Goal: Information Seeking & Learning: Learn about a topic

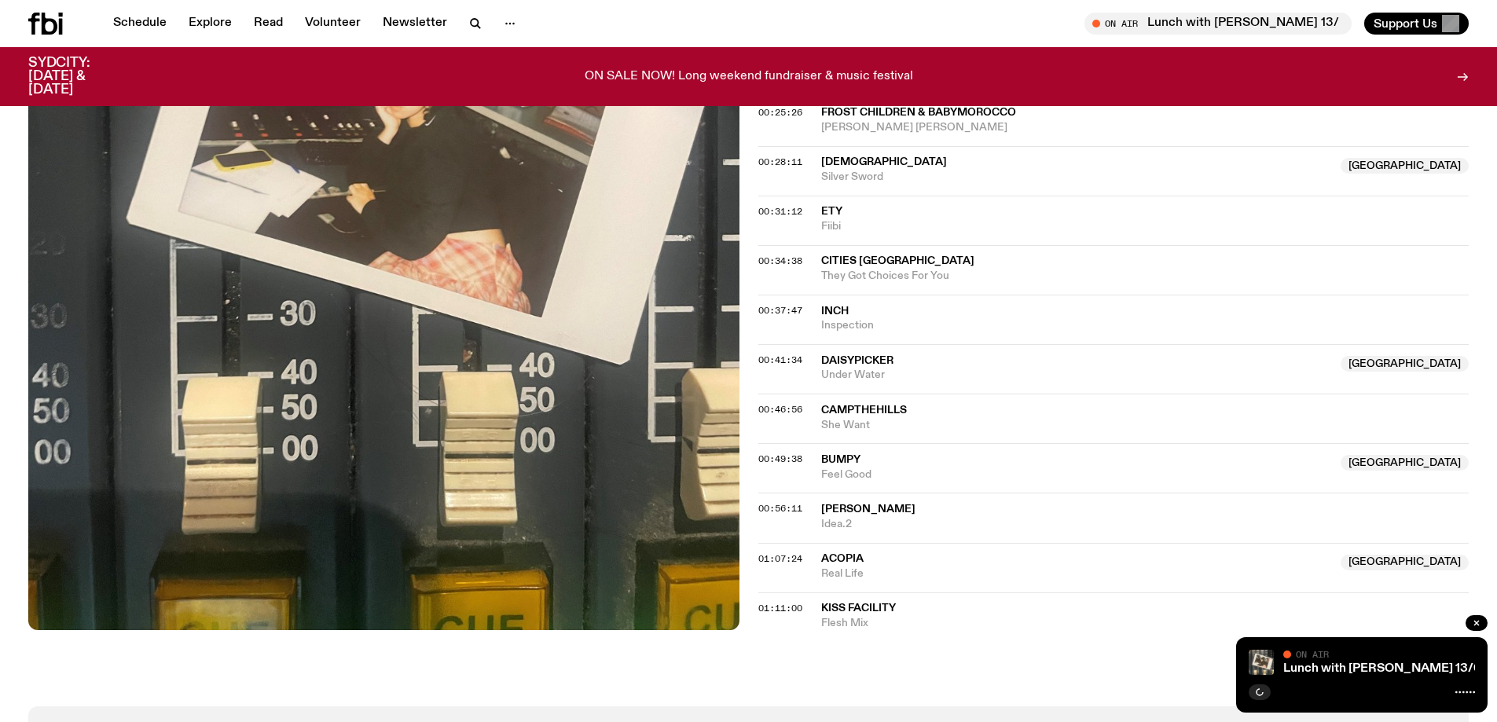
scroll to position [930, 0]
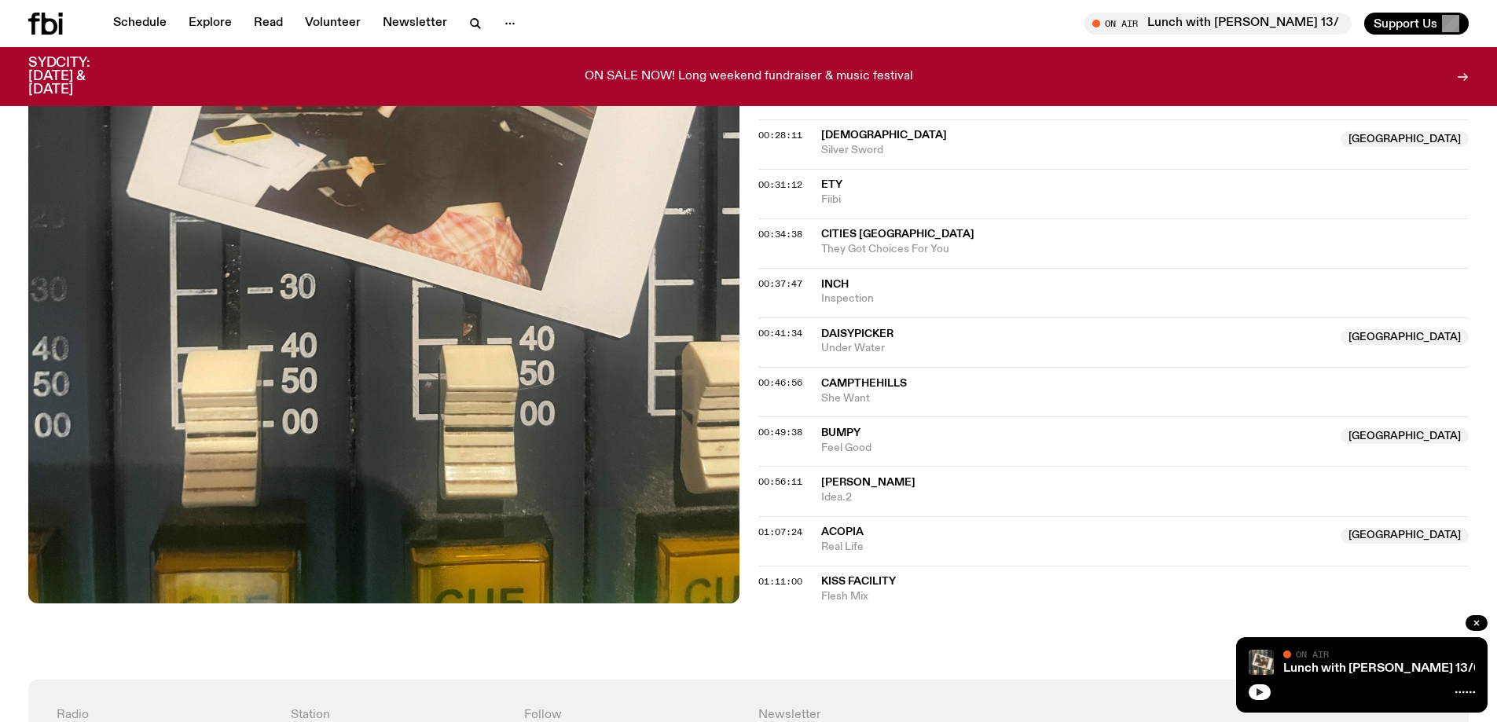
click at [1260, 685] on button "button" at bounding box center [1260, 692] width 22 height 16
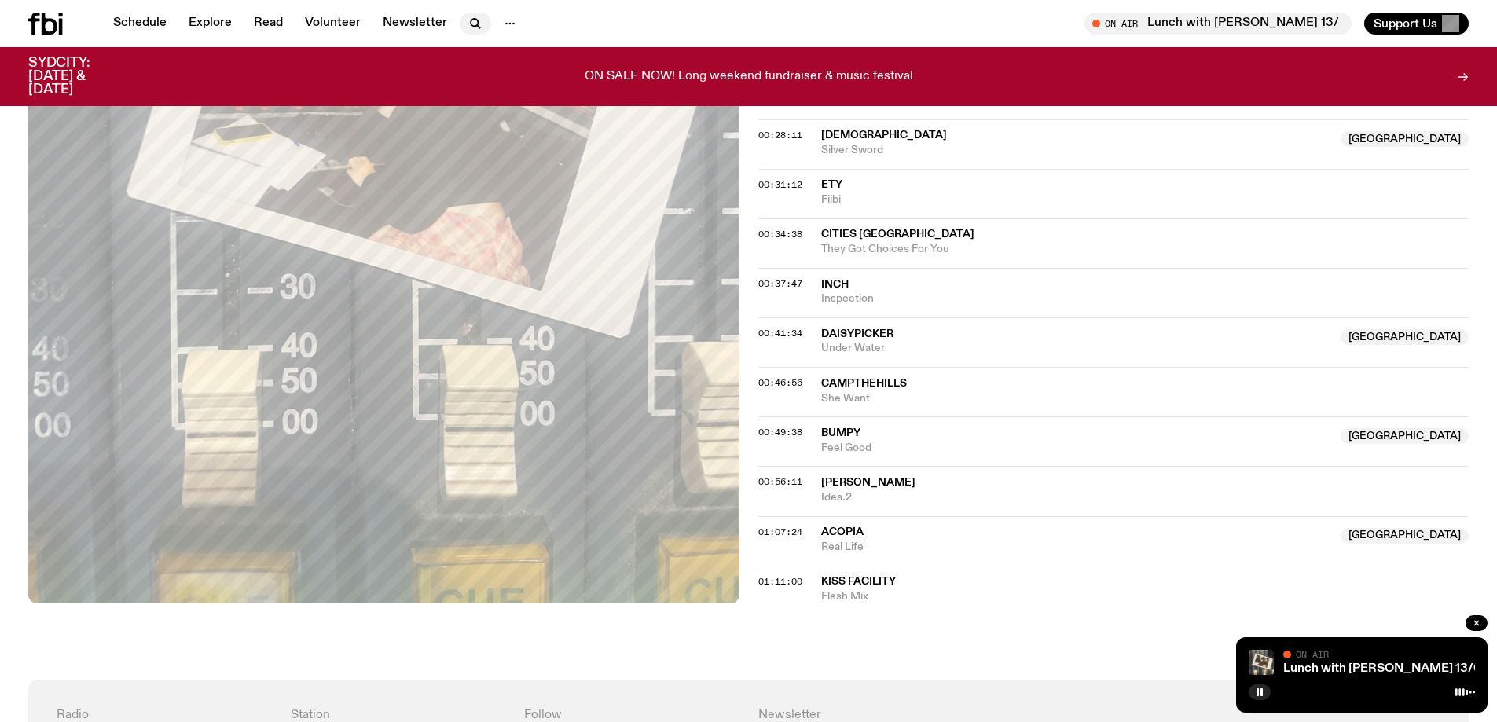
click at [477, 24] on icon "button" at bounding box center [475, 23] width 19 height 19
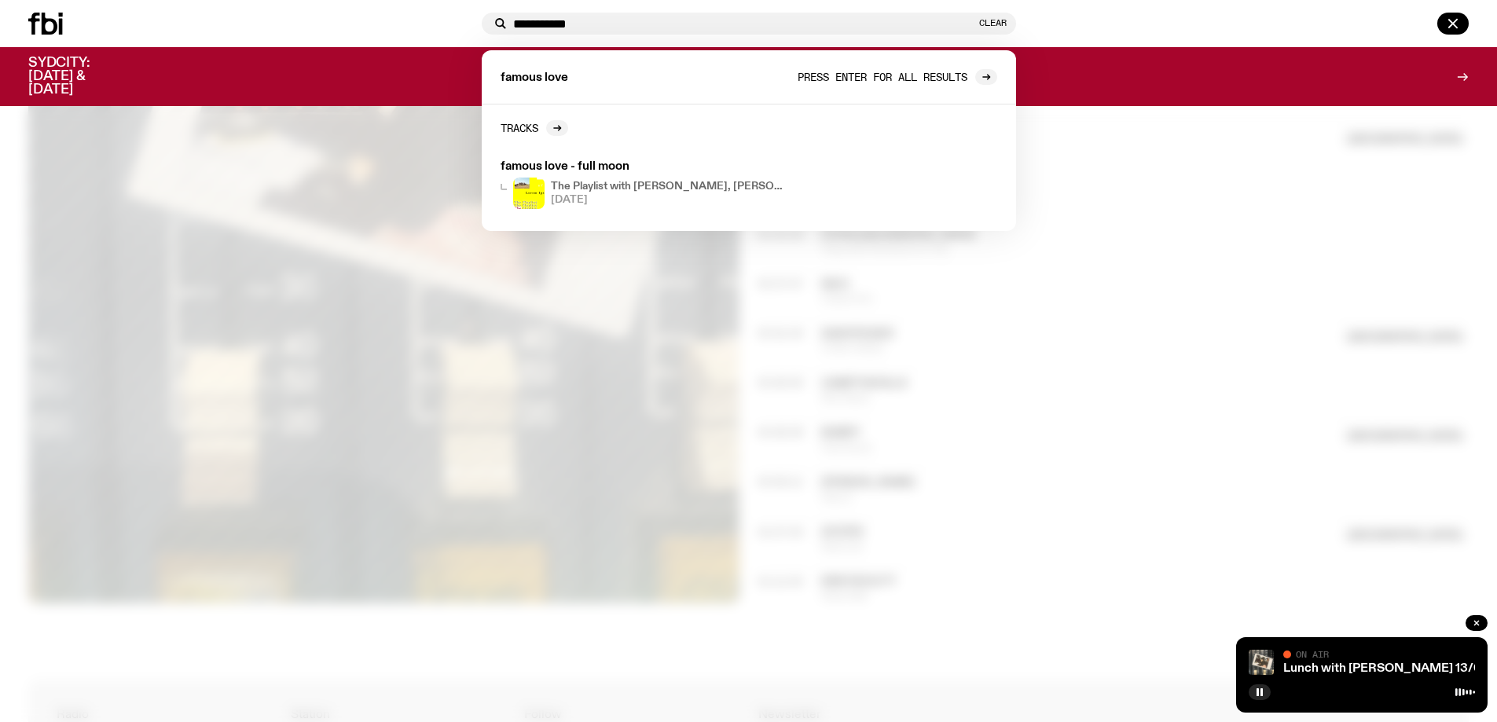
type input "**********"
click at [842, 79] on span "Press enter for all results" at bounding box center [883, 77] width 170 height 12
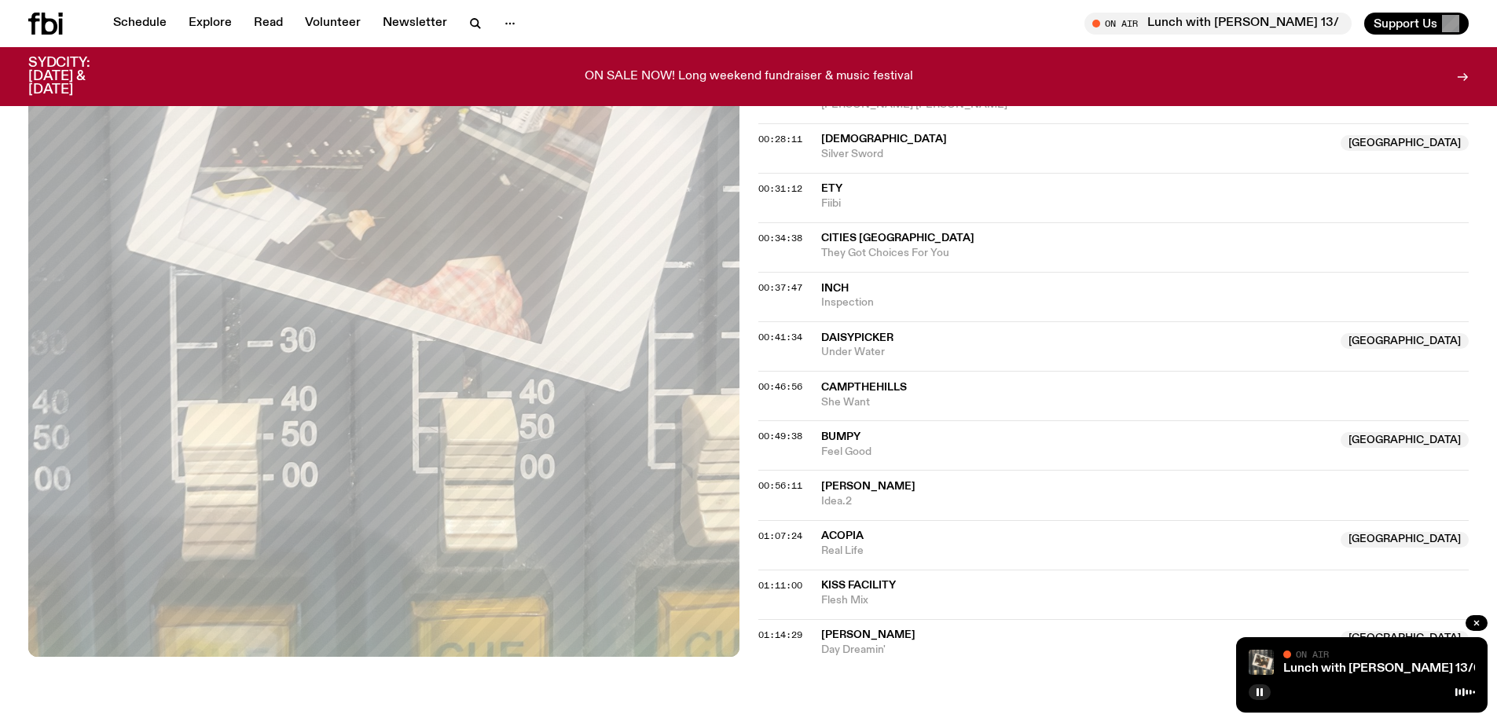
scroll to position [1162, 0]
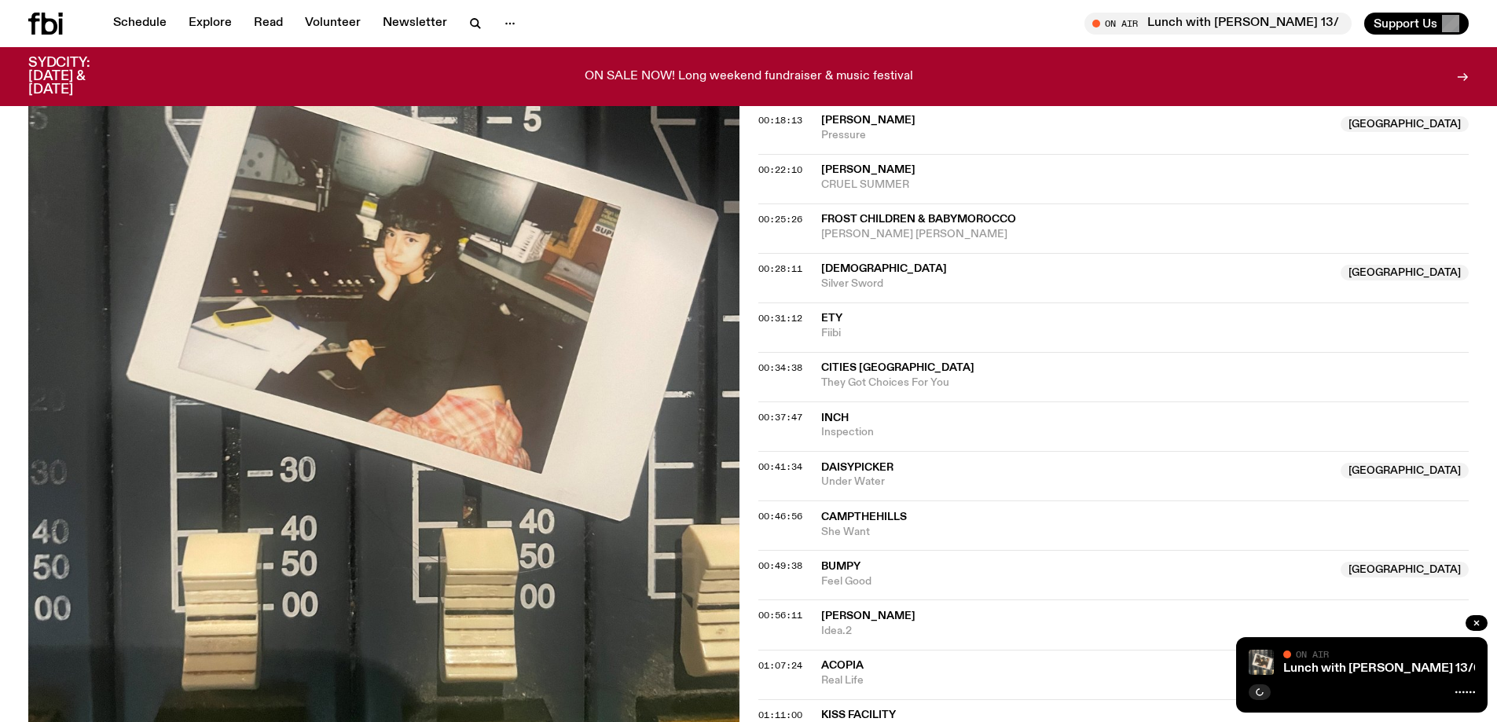
scroll to position [1011, 0]
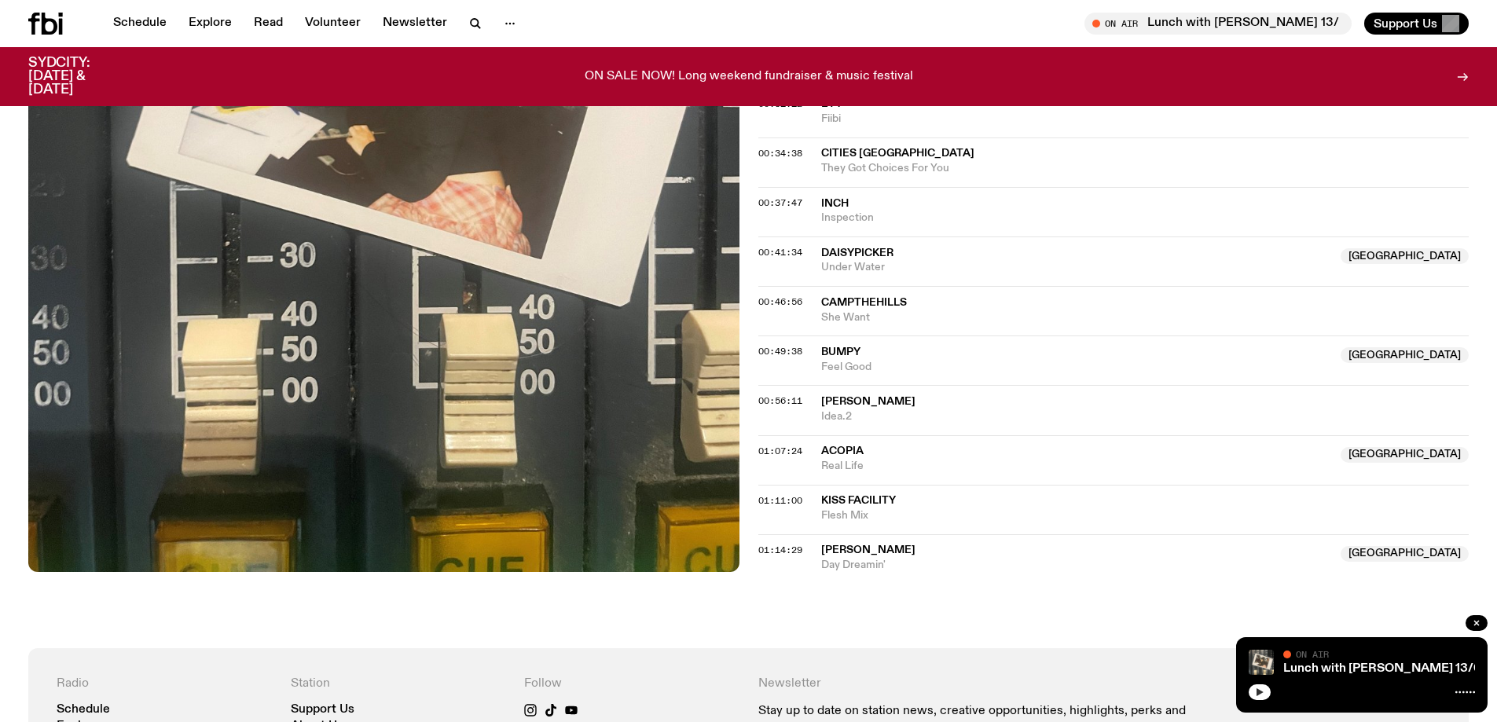
click at [1263, 690] on icon "button" at bounding box center [1259, 692] width 9 height 9
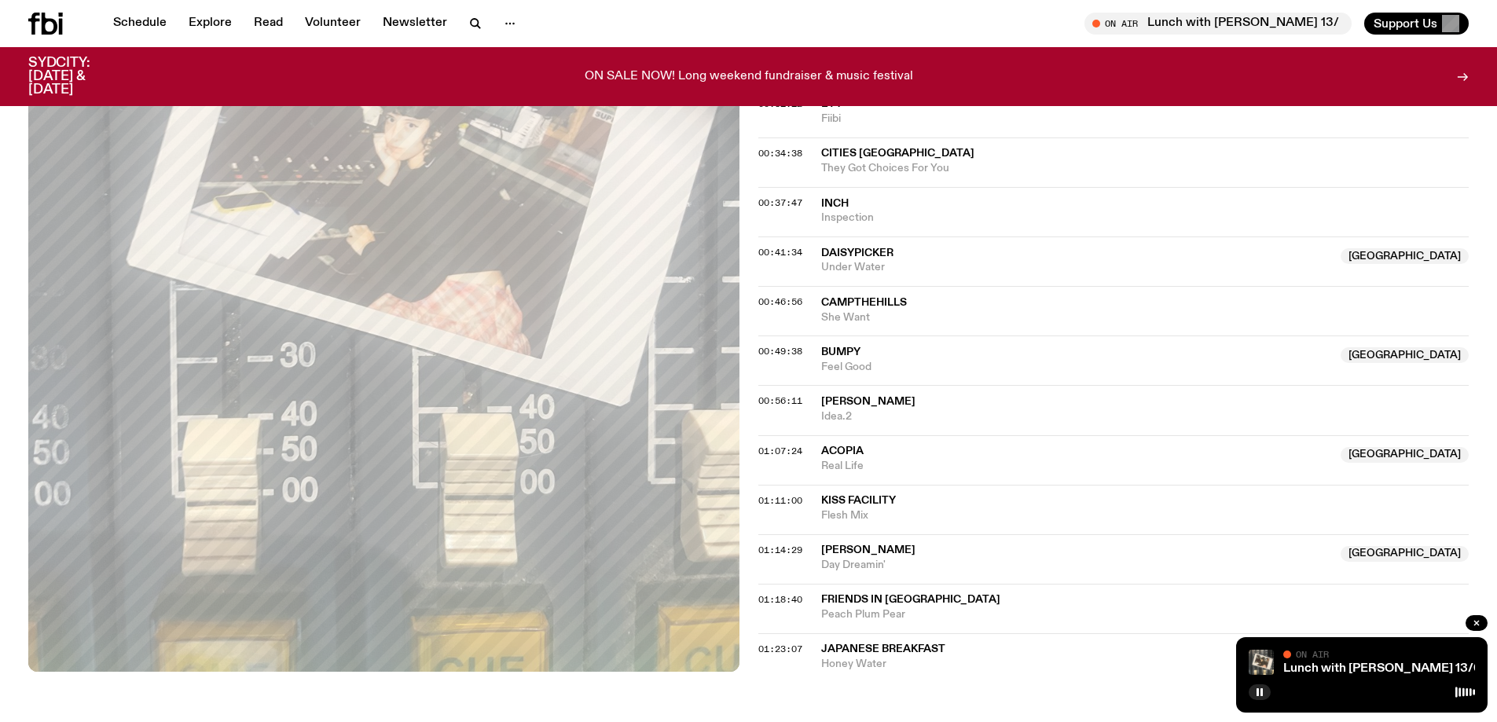
click at [1249, 684] on button "button" at bounding box center [1260, 692] width 22 height 16
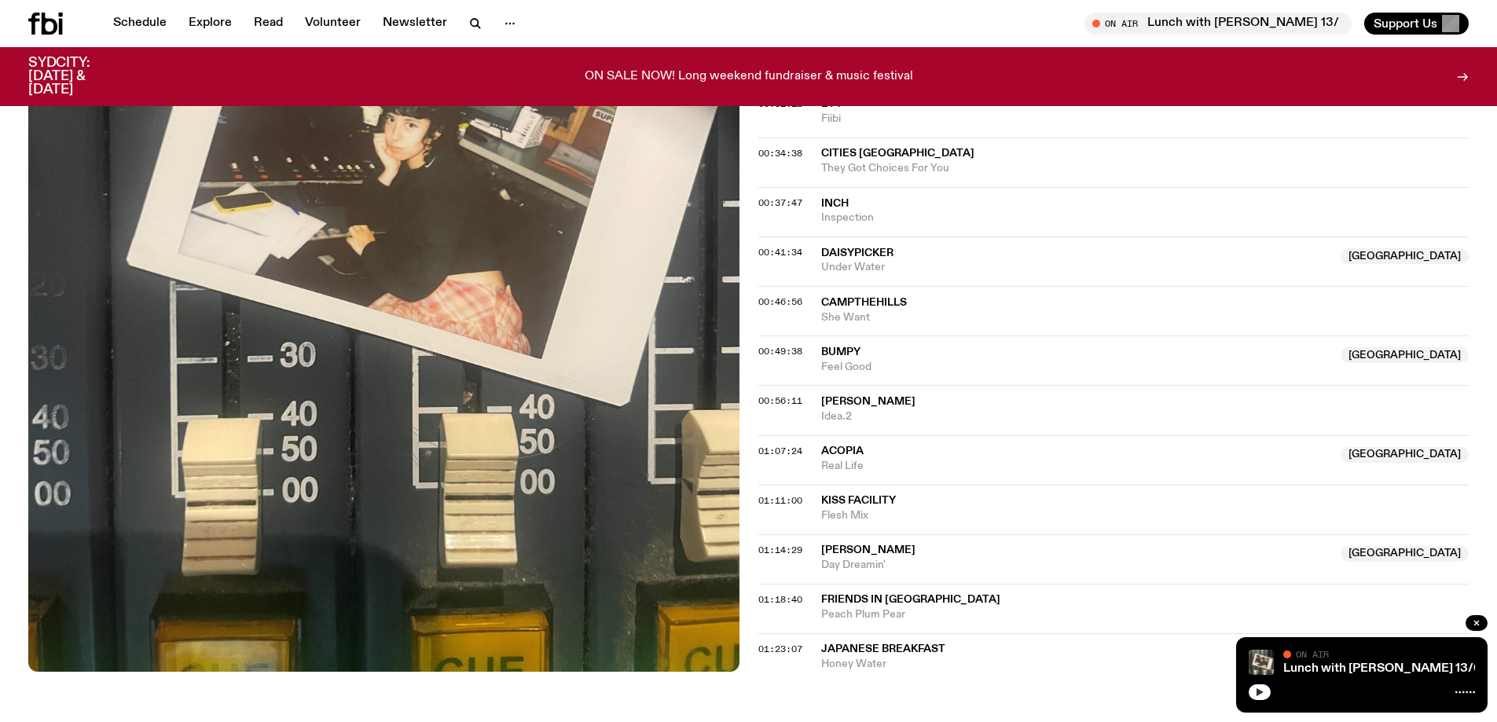
click at [1263, 693] on icon "button" at bounding box center [1259, 692] width 9 height 9
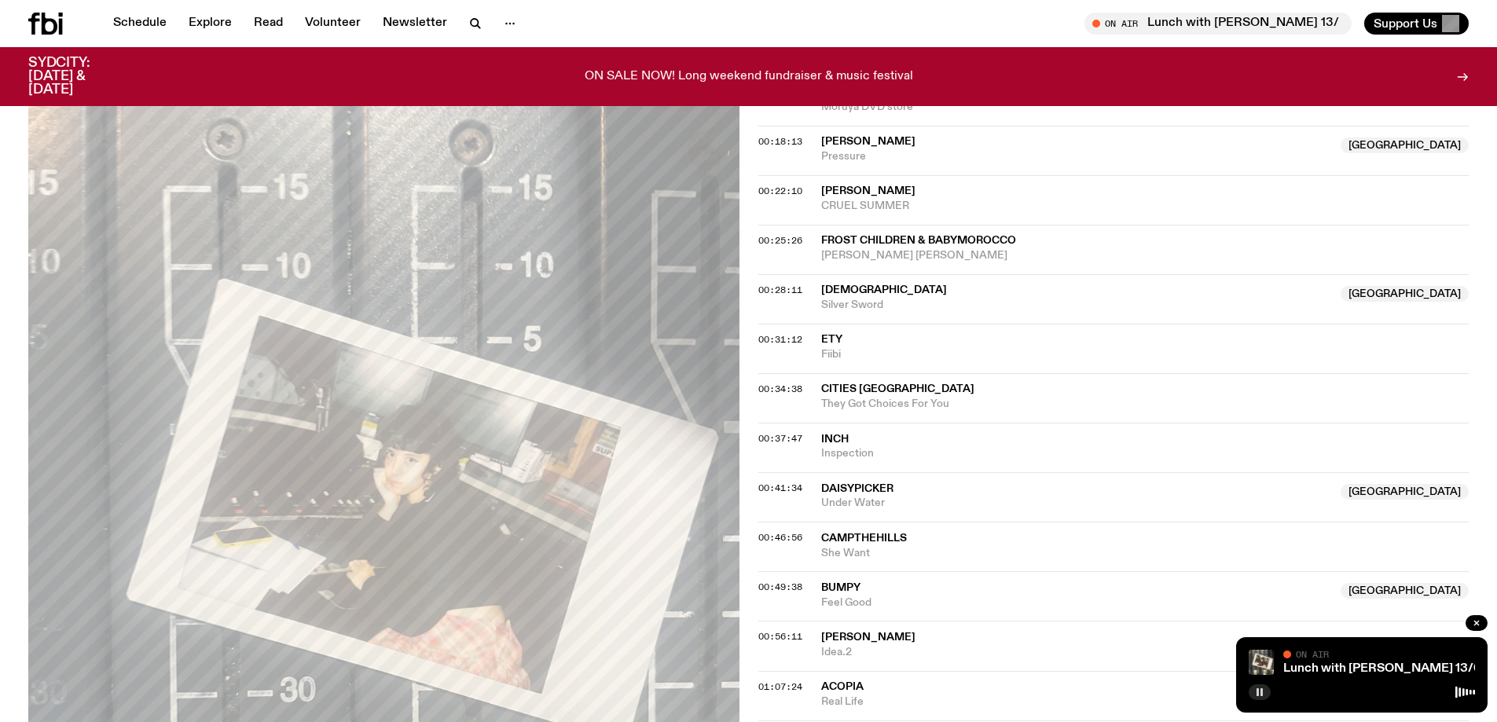
scroll to position [1247, 0]
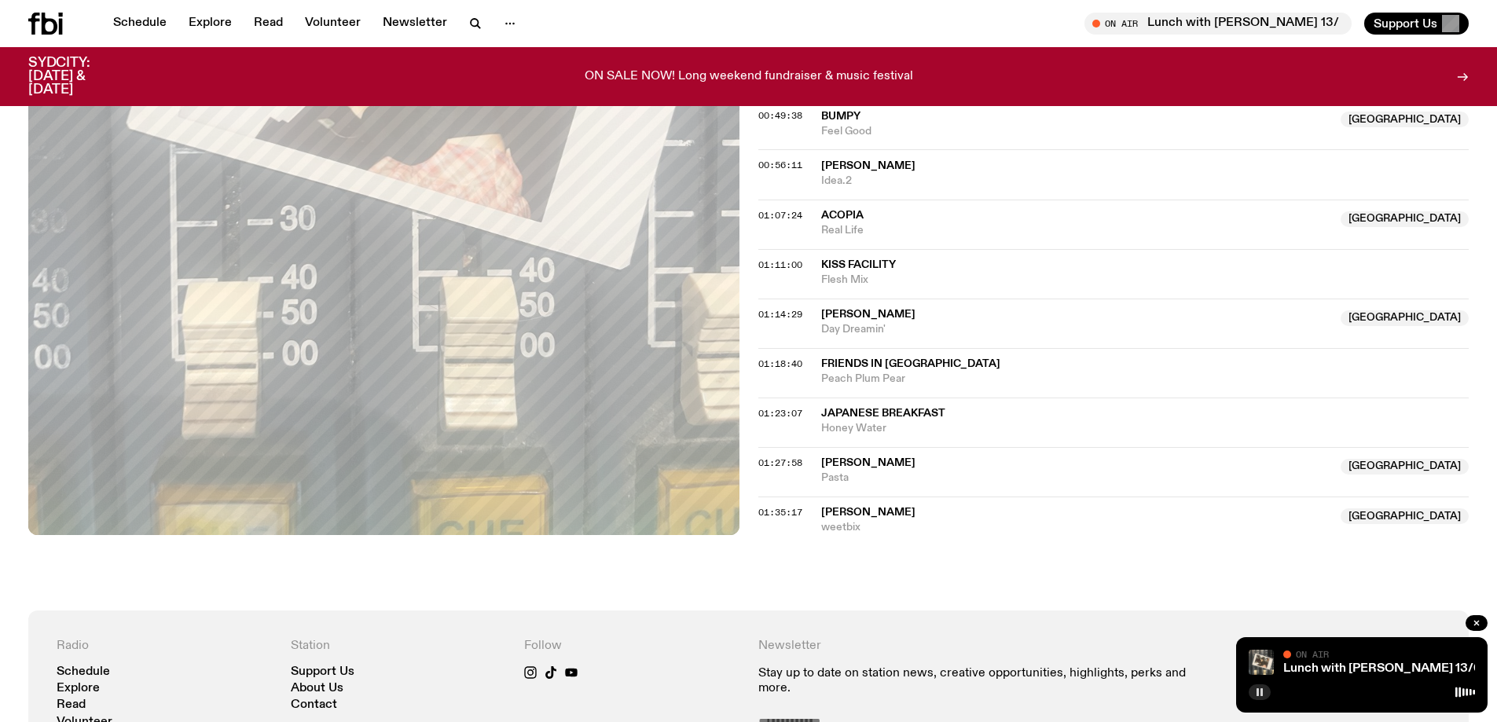
drag, startPoint x: 485, startPoint y: 508, endPoint x: 897, endPoint y: 582, distance: 419.2
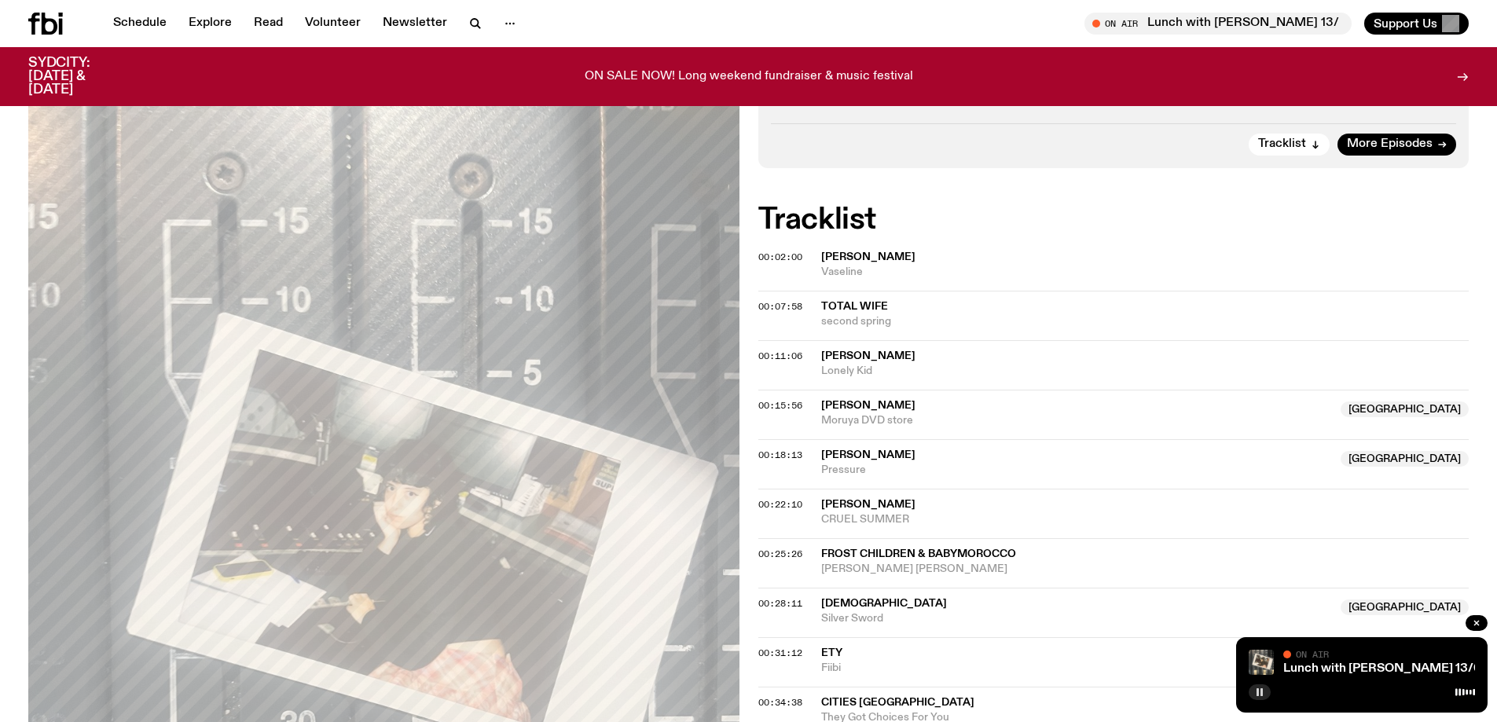
scroll to position [461, 0]
click at [137, 22] on link "Schedule" at bounding box center [140, 24] width 72 height 22
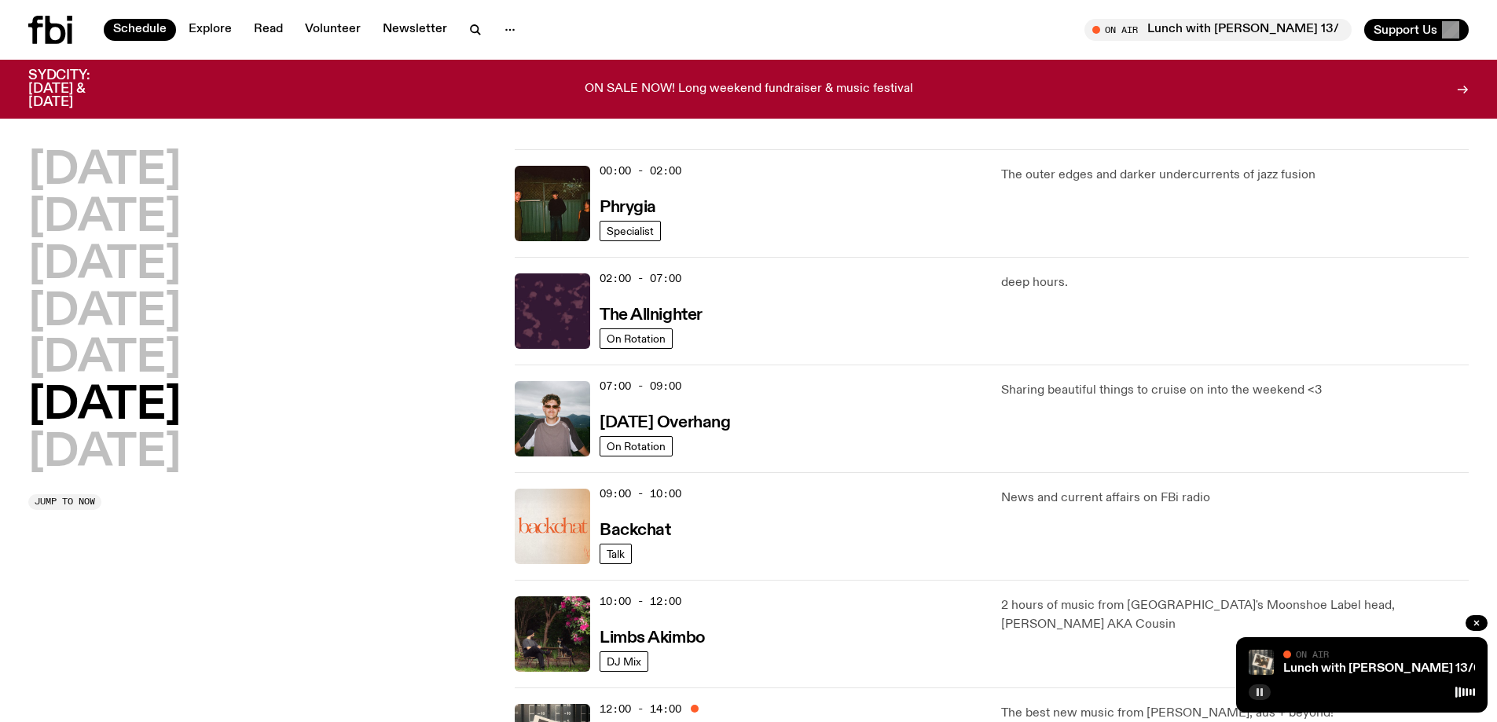
click at [1258, 688] on icon "button" at bounding box center [1259, 692] width 9 height 9
click at [624, 204] on h3 "Phrygia" at bounding box center [628, 208] width 57 height 17
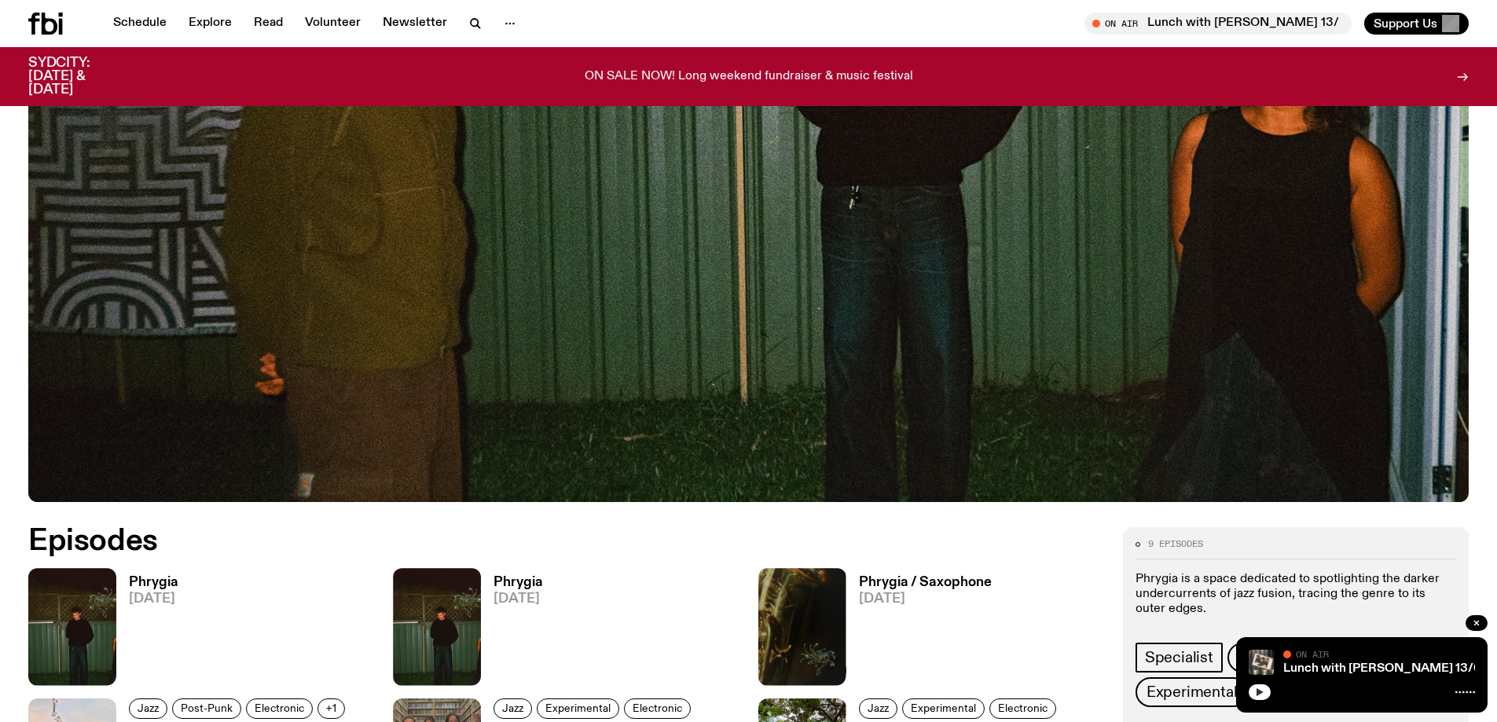
scroll to position [700, 0]
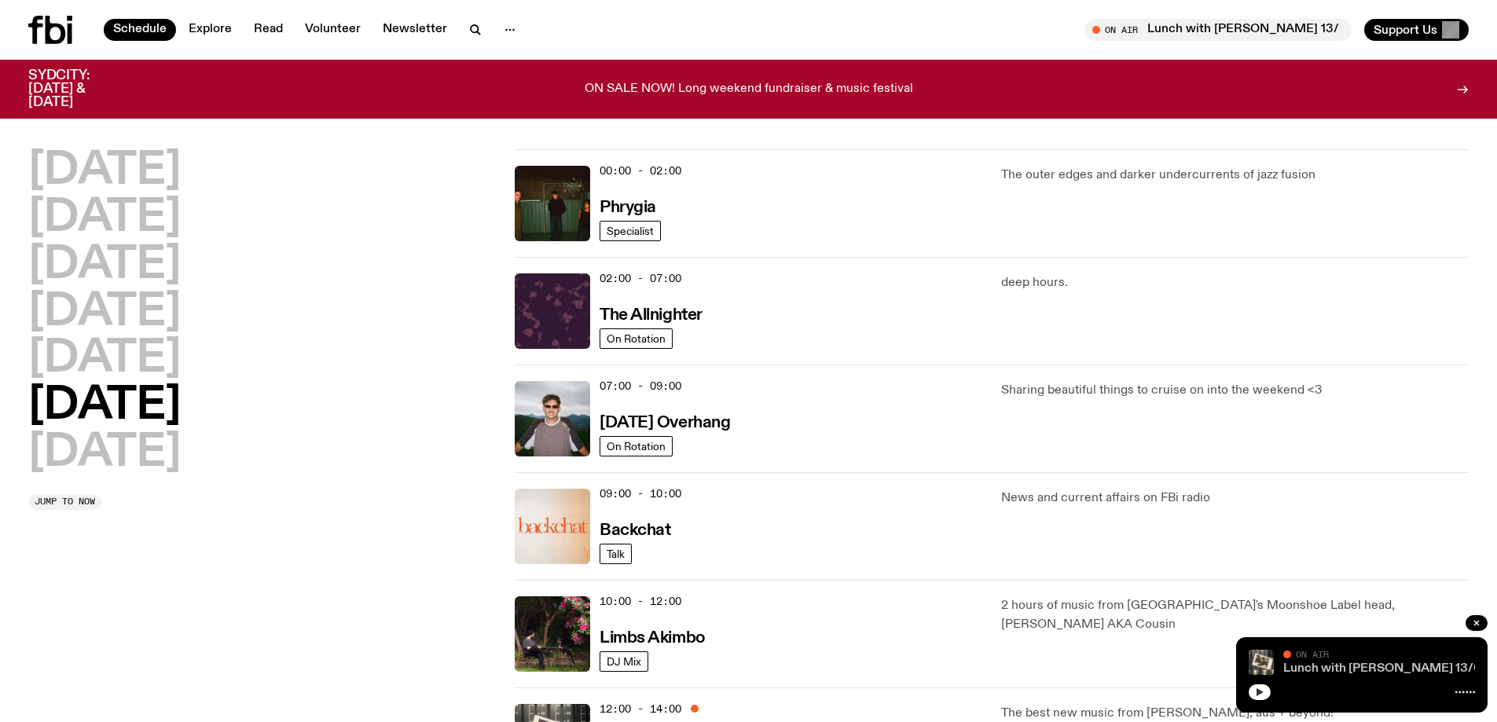
click at [1311, 667] on link "Lunch with [PERSON_NAME] 13/09" at bounding box center [1386, 668] width 206 height 13
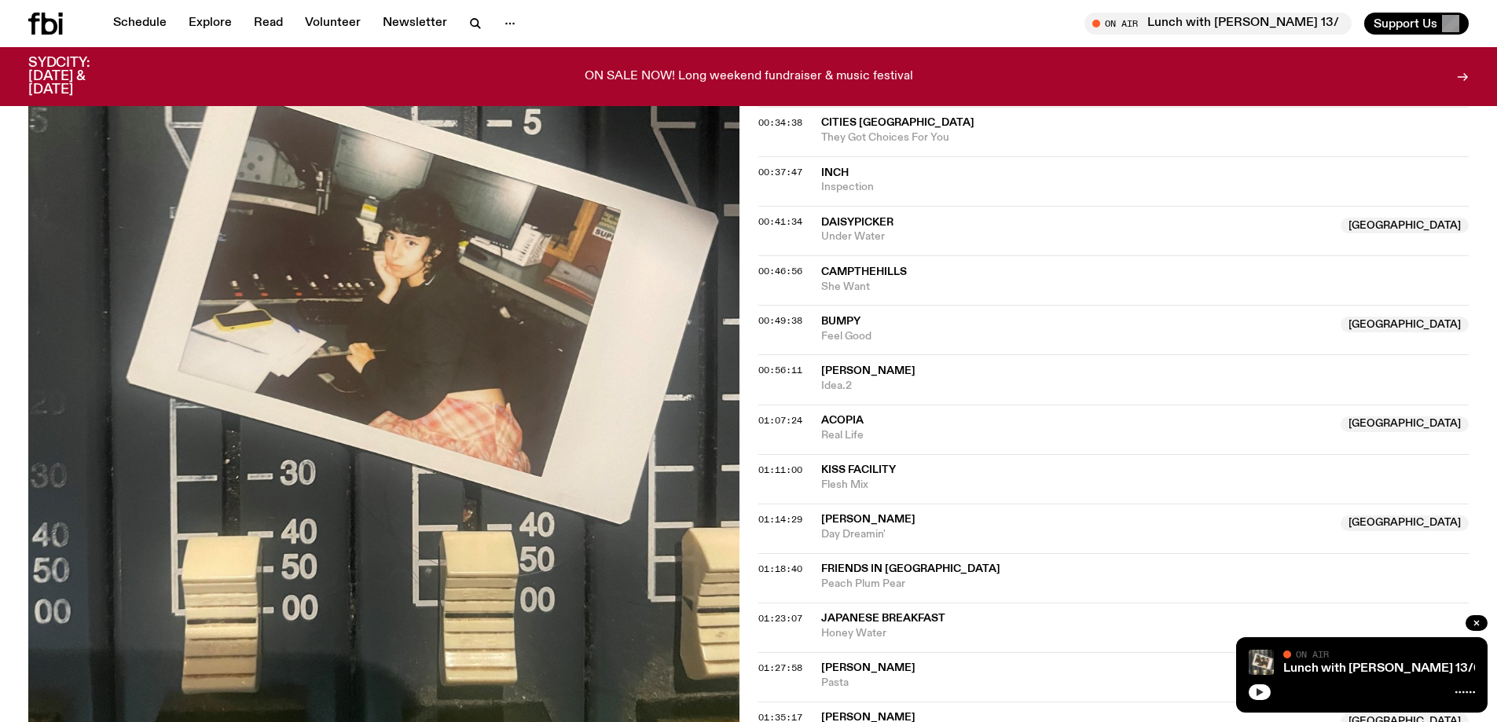
scroll to position [1247, 0]
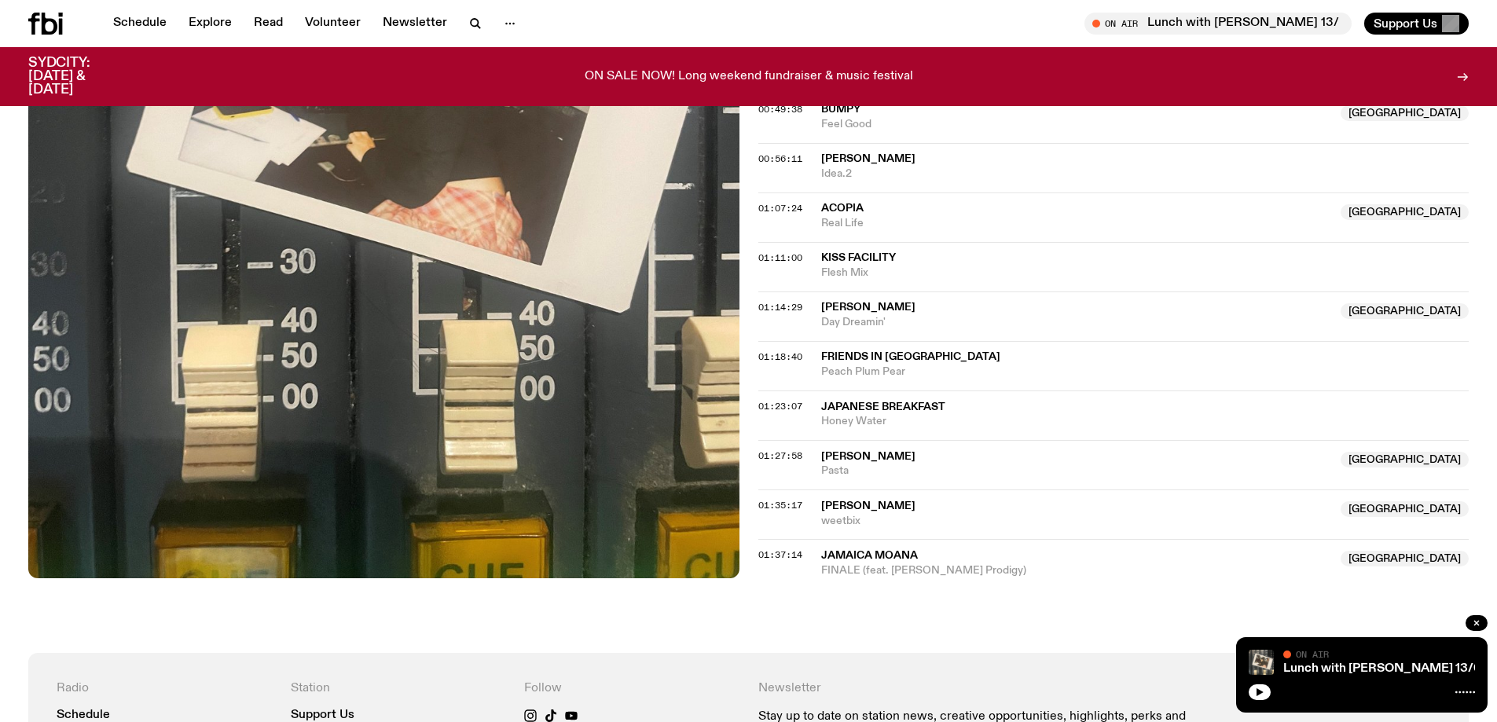
scroll to position [1247, 0]
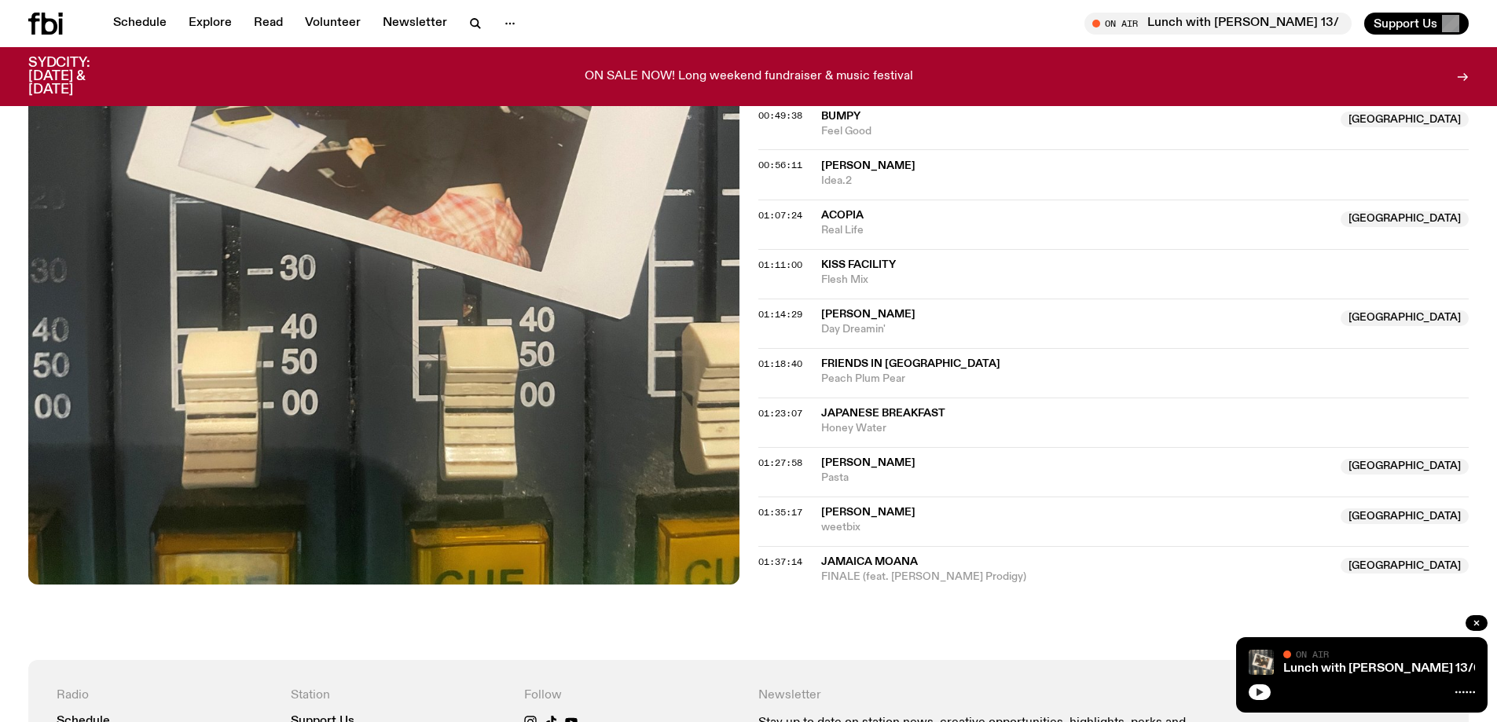
click at [1259, 696] on icon "button" at bounding box center [1259, 692] width 9 height 9
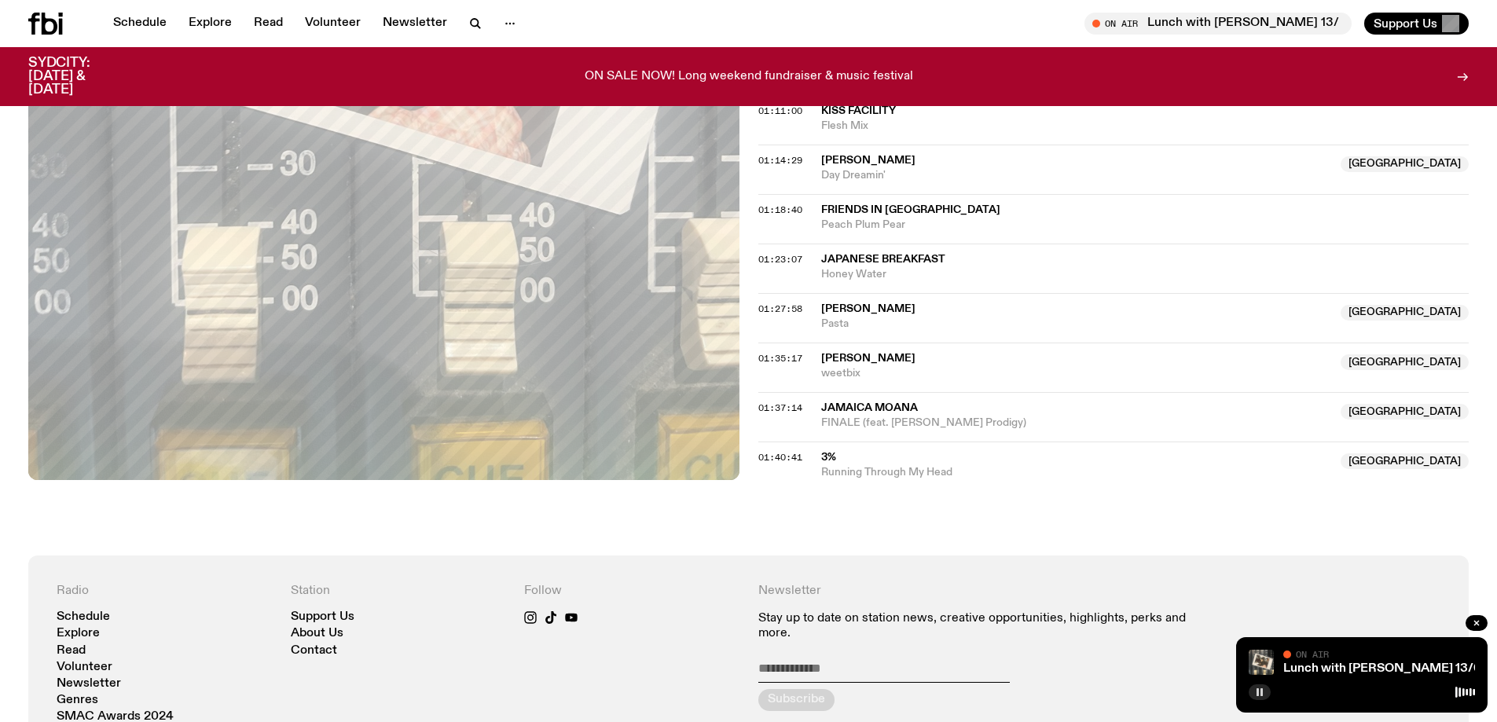
scroll to position [1404, 0]
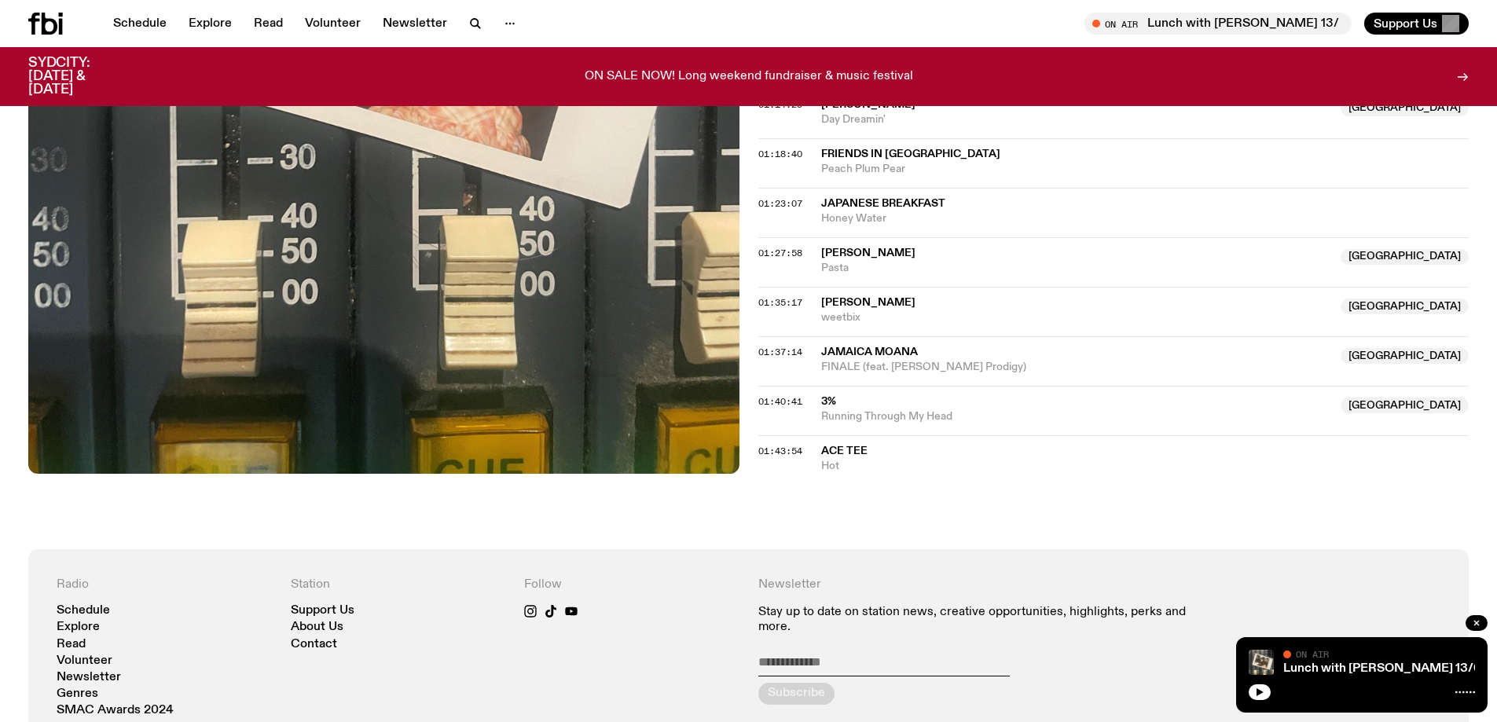
scroll to position [1638, 0]
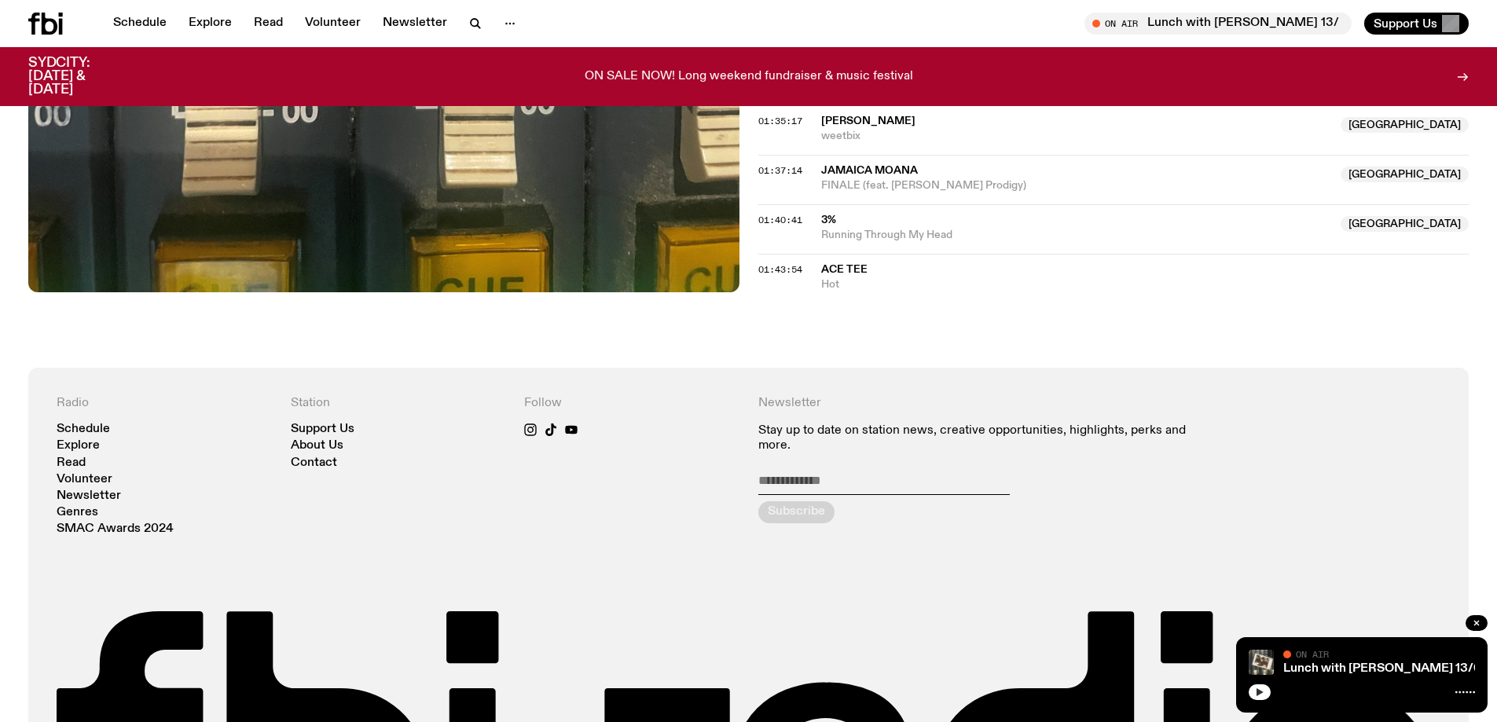
click at [1260, 695] on icon "button" at bounding box center [1259, 692] width 9 height 9
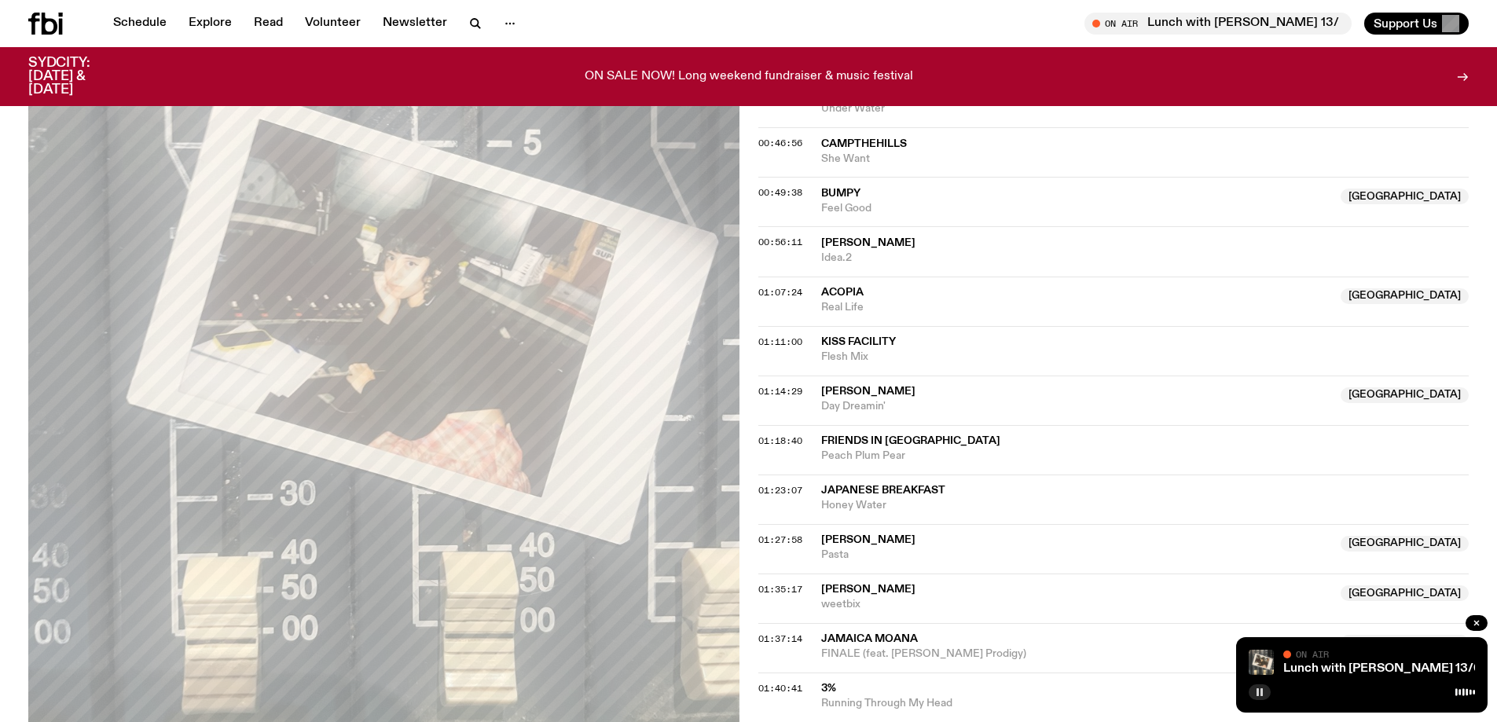
scroll to position [1563, 0]
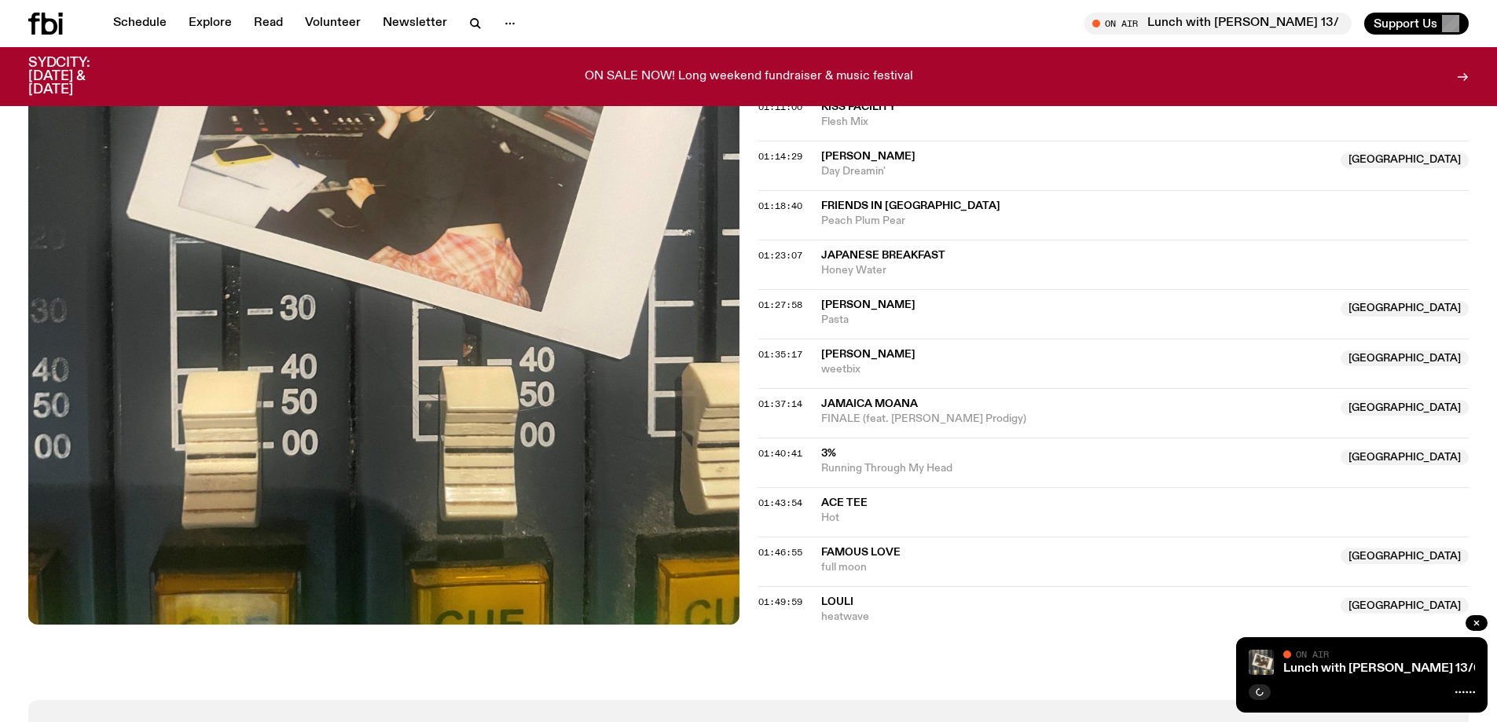
scroll to position [1563, 0]
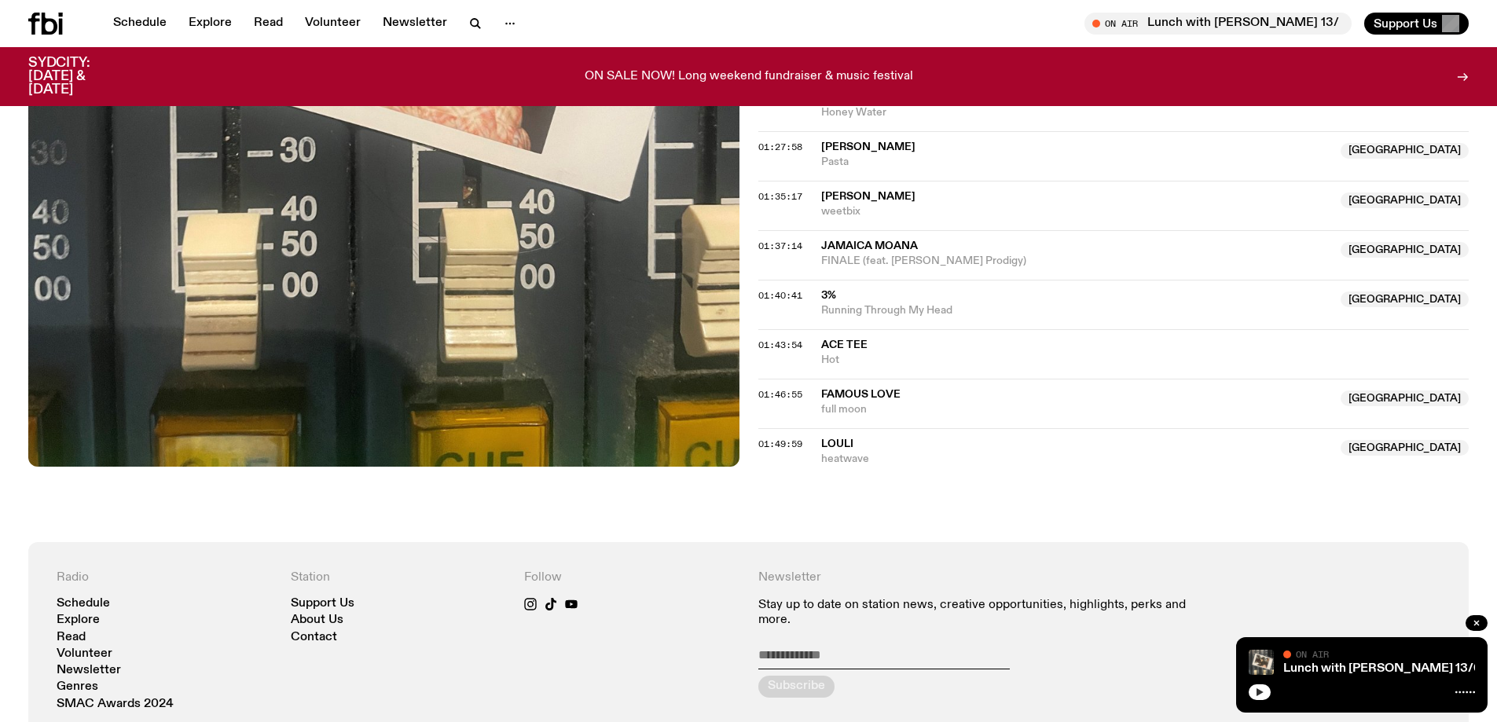
click at [1255, 695] on icon "button" at bounding box center [1259, 692] width 9 height 9
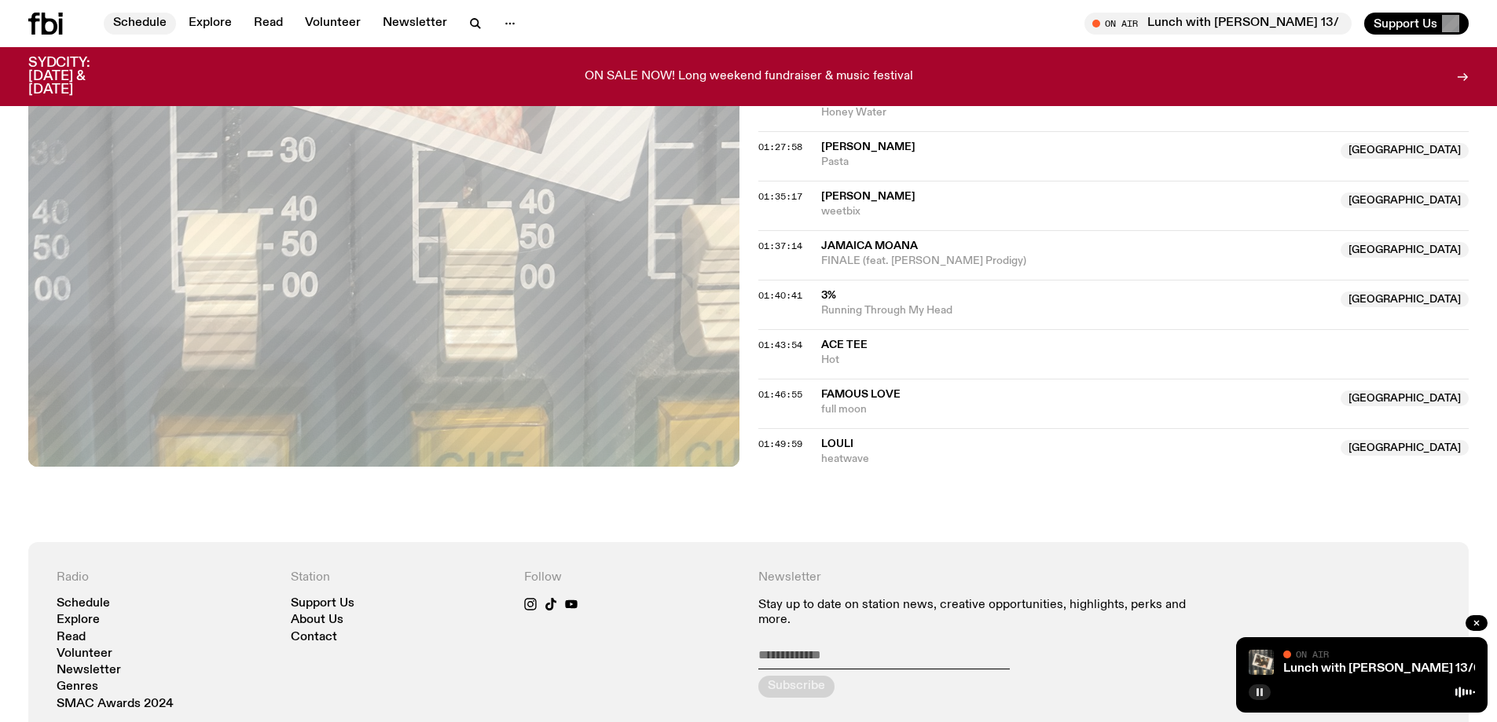
click at [142, 20] on link "Schedule" at bounding box center [140, 24] width 72 height 22
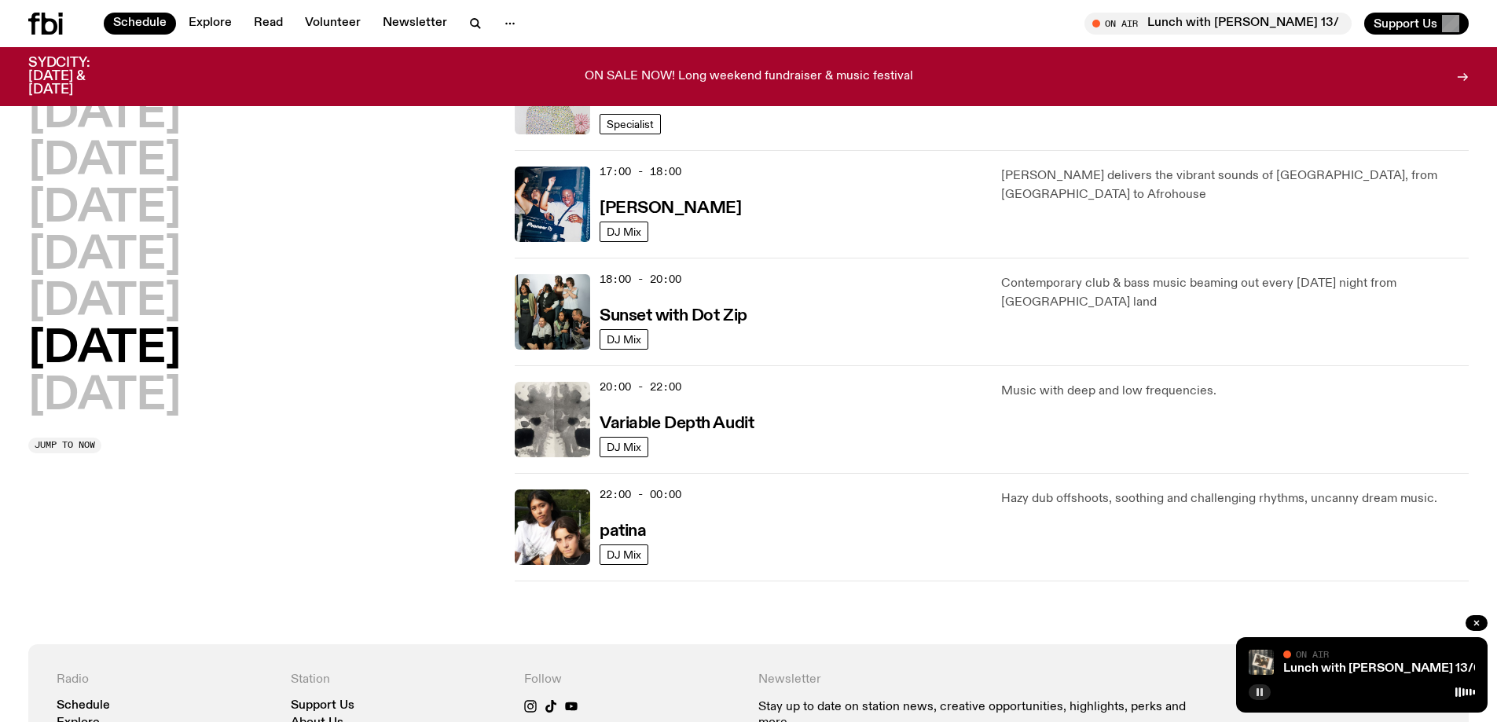
scroll to position [857, 0]
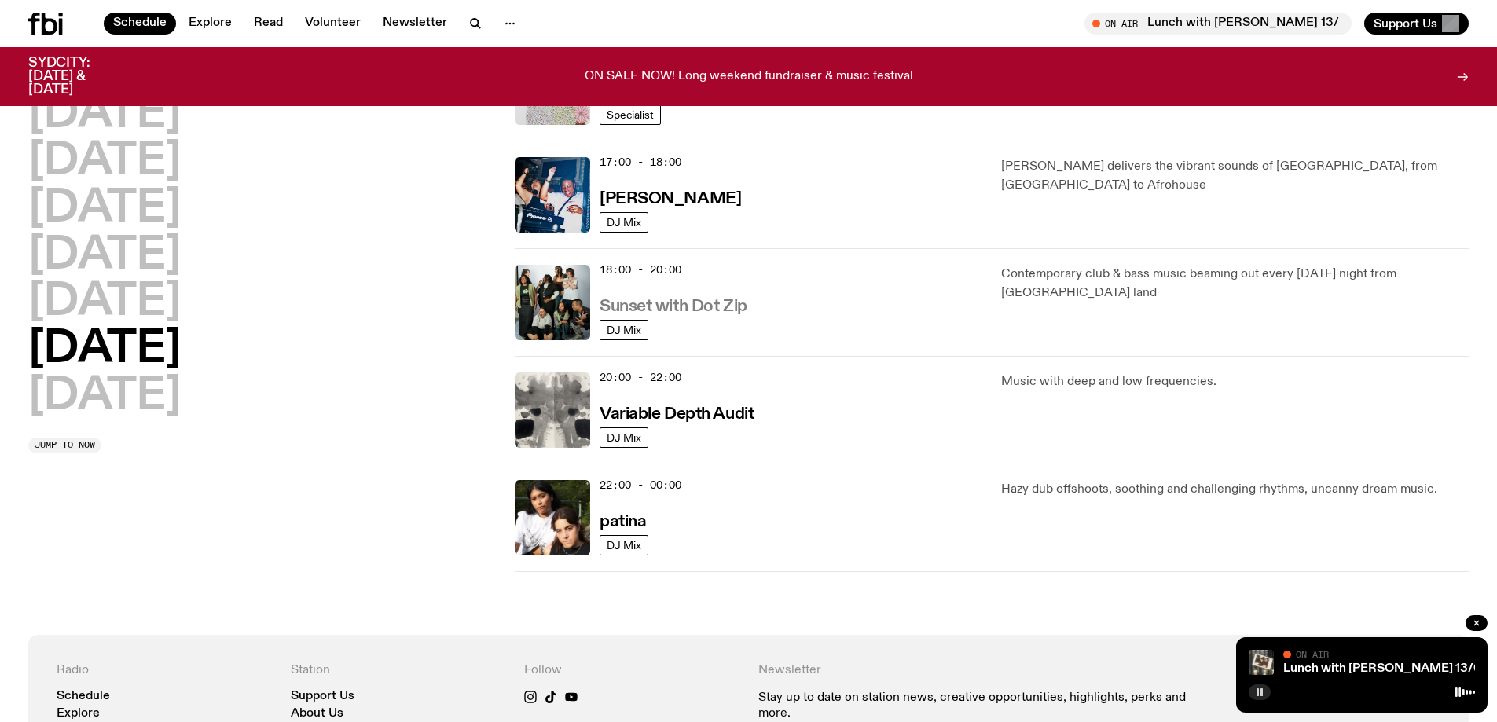
click at [686, 309] on h3 "Sunset with Dot Zip" at bounding box center [674, 307] width 148 height 17
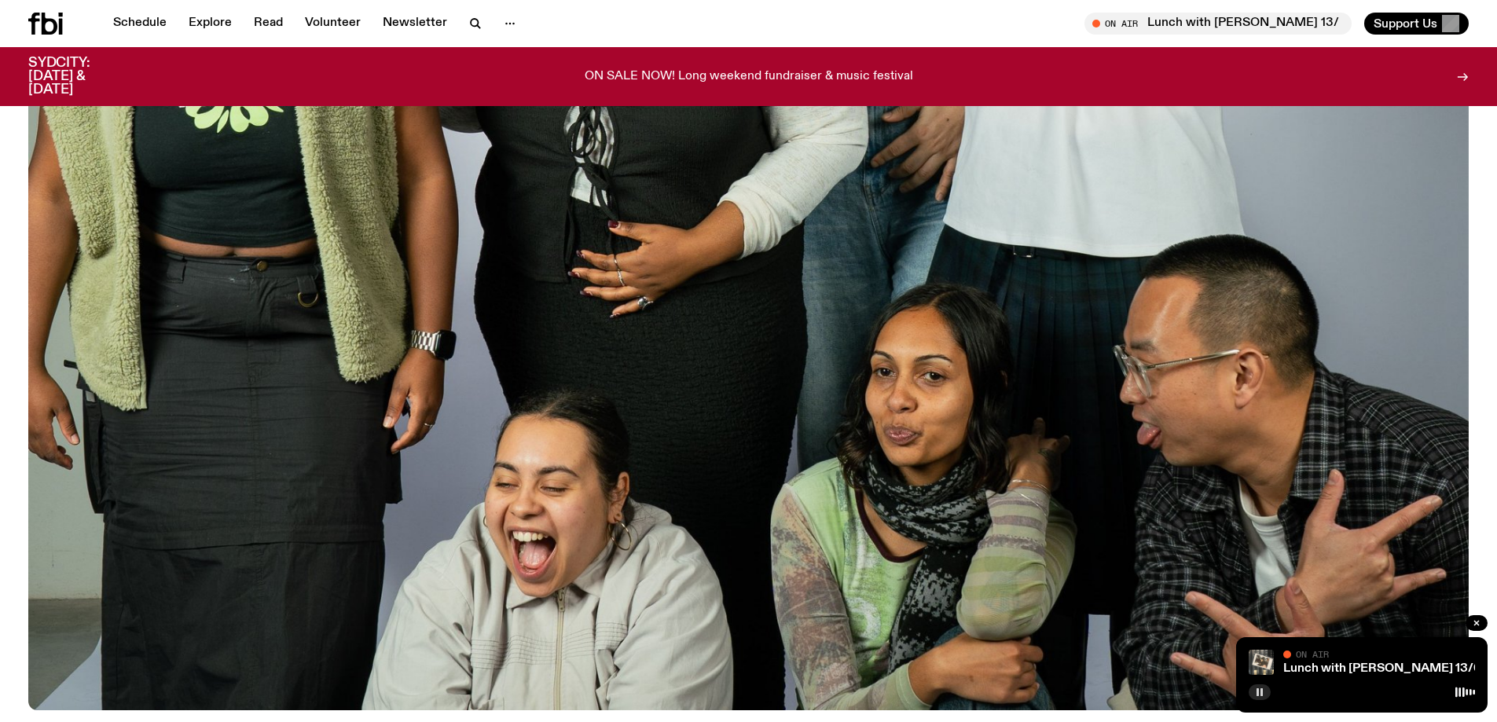
scroll to position [620, 0]
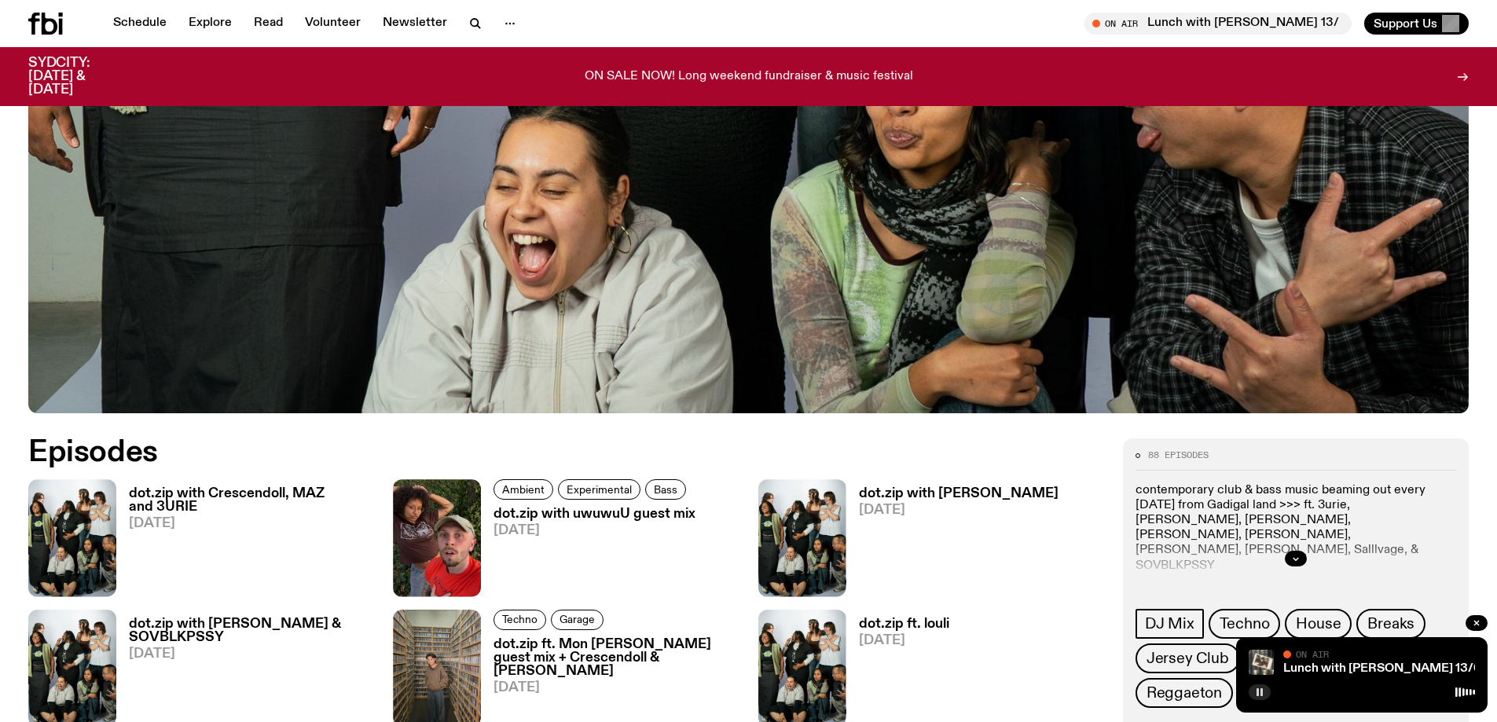
click at [863, 231] on img at bounding box center [748, 8] width 1440 height 810
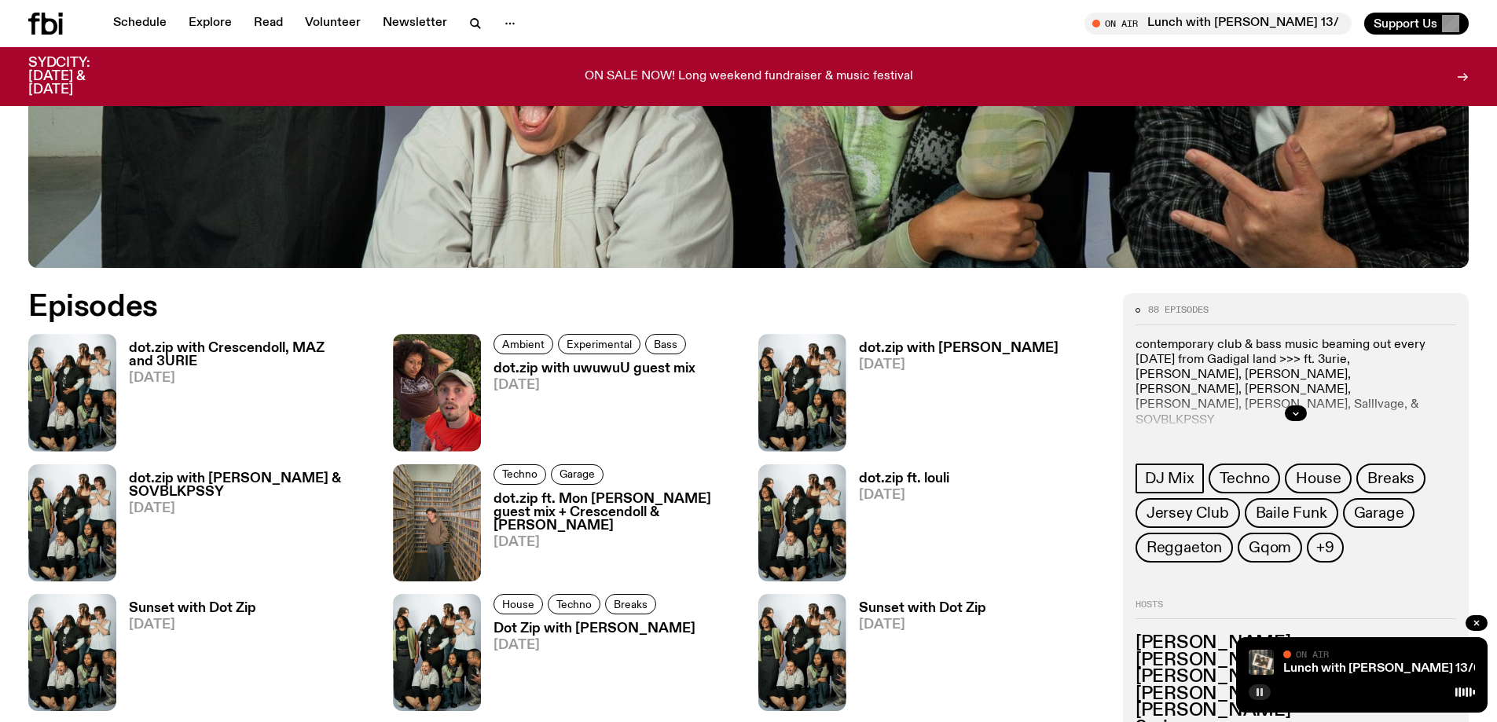
scroll to position [934, 0]
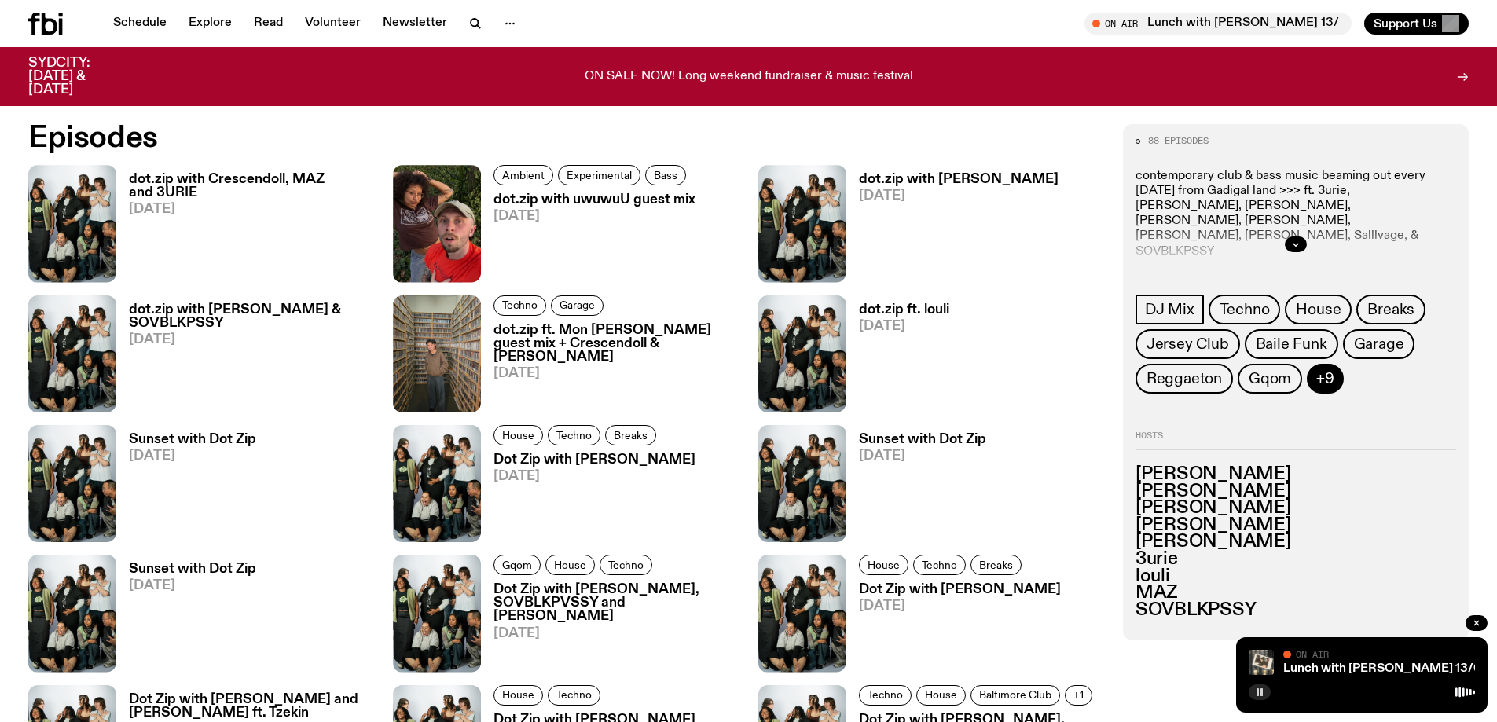
click at [1333, 391] on button "+9" at bounding box center [1325, 379] width 37 height 30
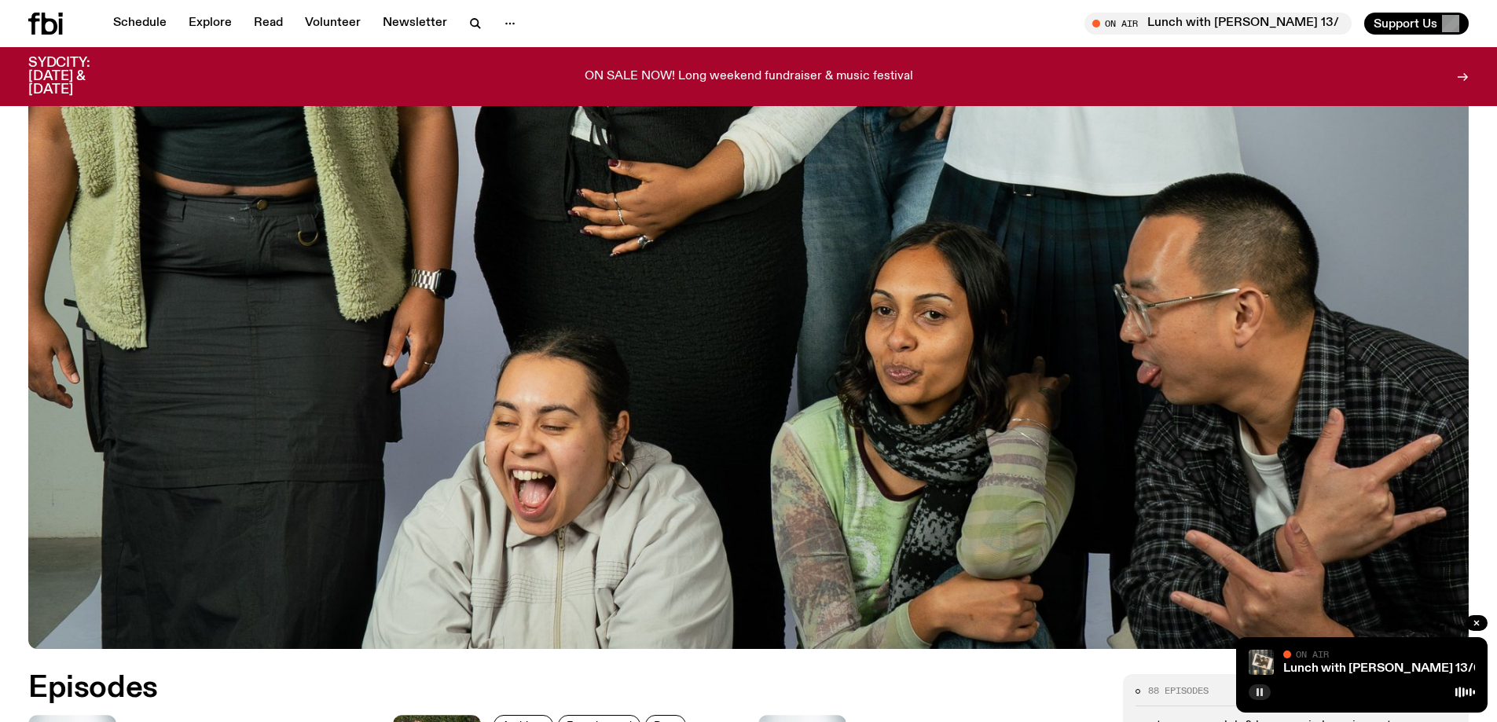
scroll to position [0, 0]
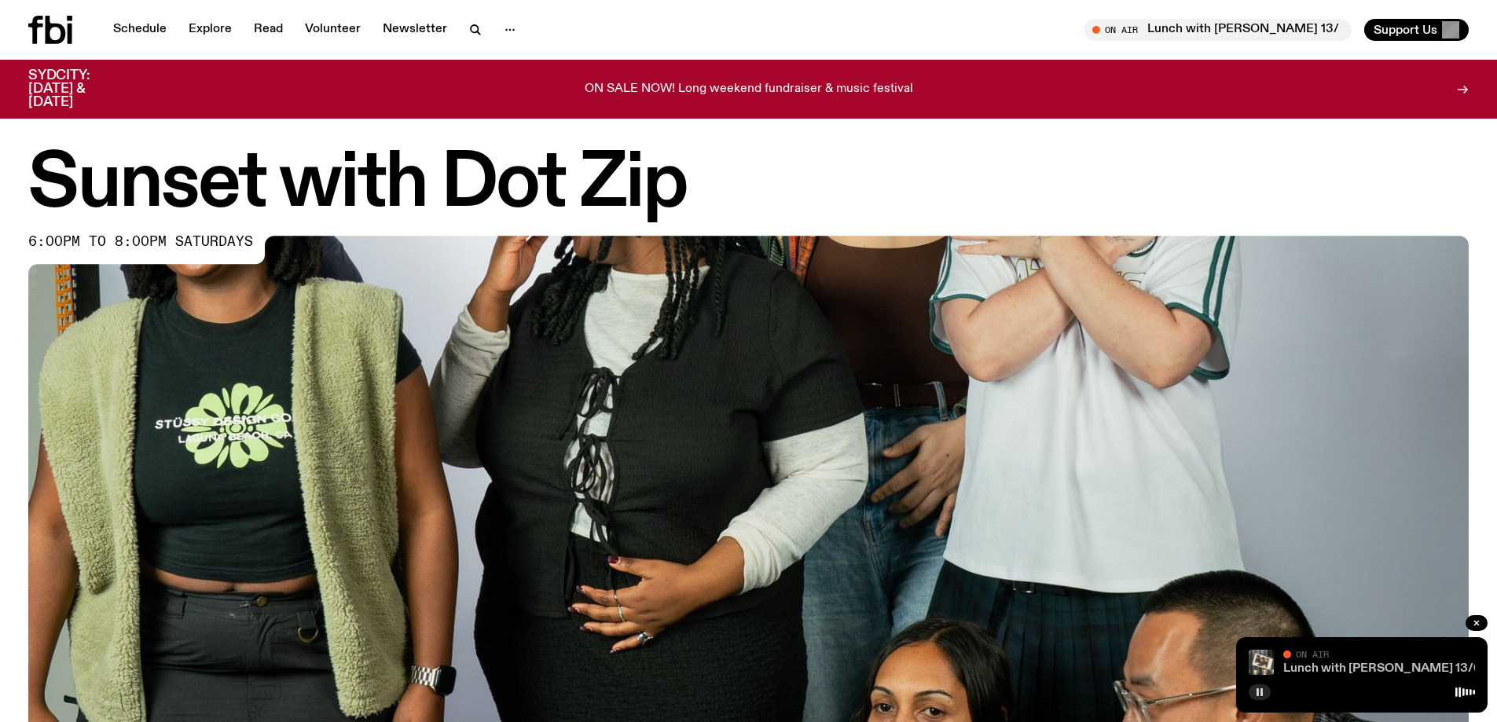
click at [1290, 666] on link "Lunch with [PERSON_NAME] 13/09" at bounding box center [1386, 668] width 206 height 13
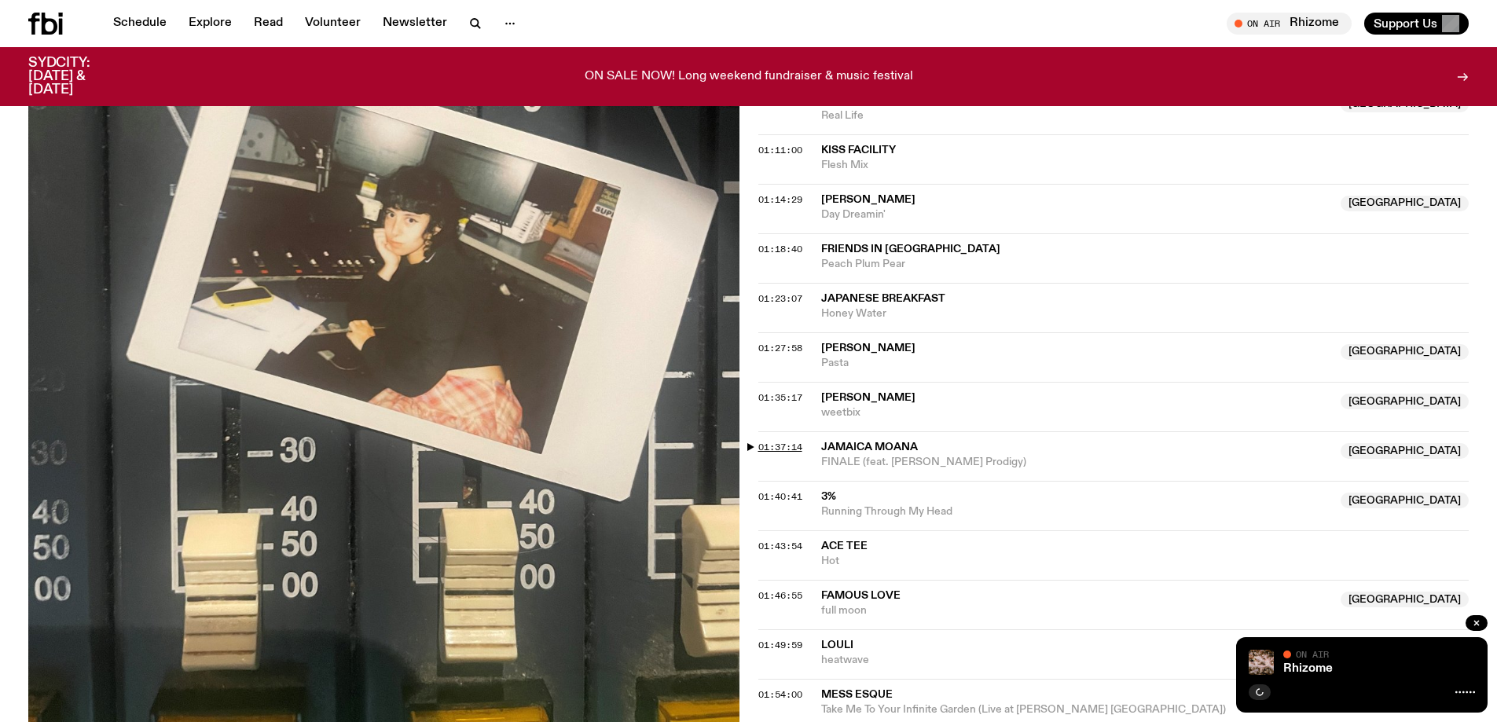
scroll to position [1560, 0]
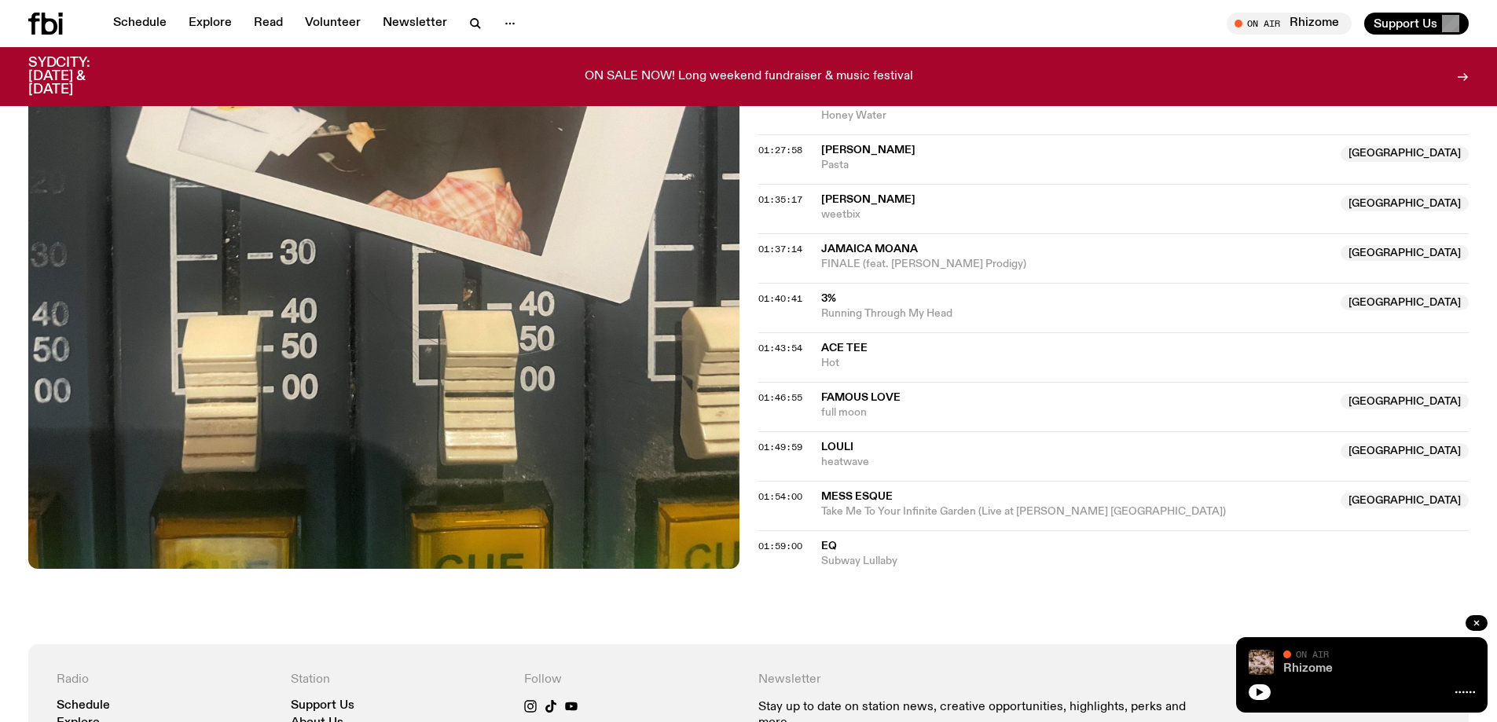
click at [1315, 665] on link "Rhizome" at bounding box center [1308, 668] width 50 height 13
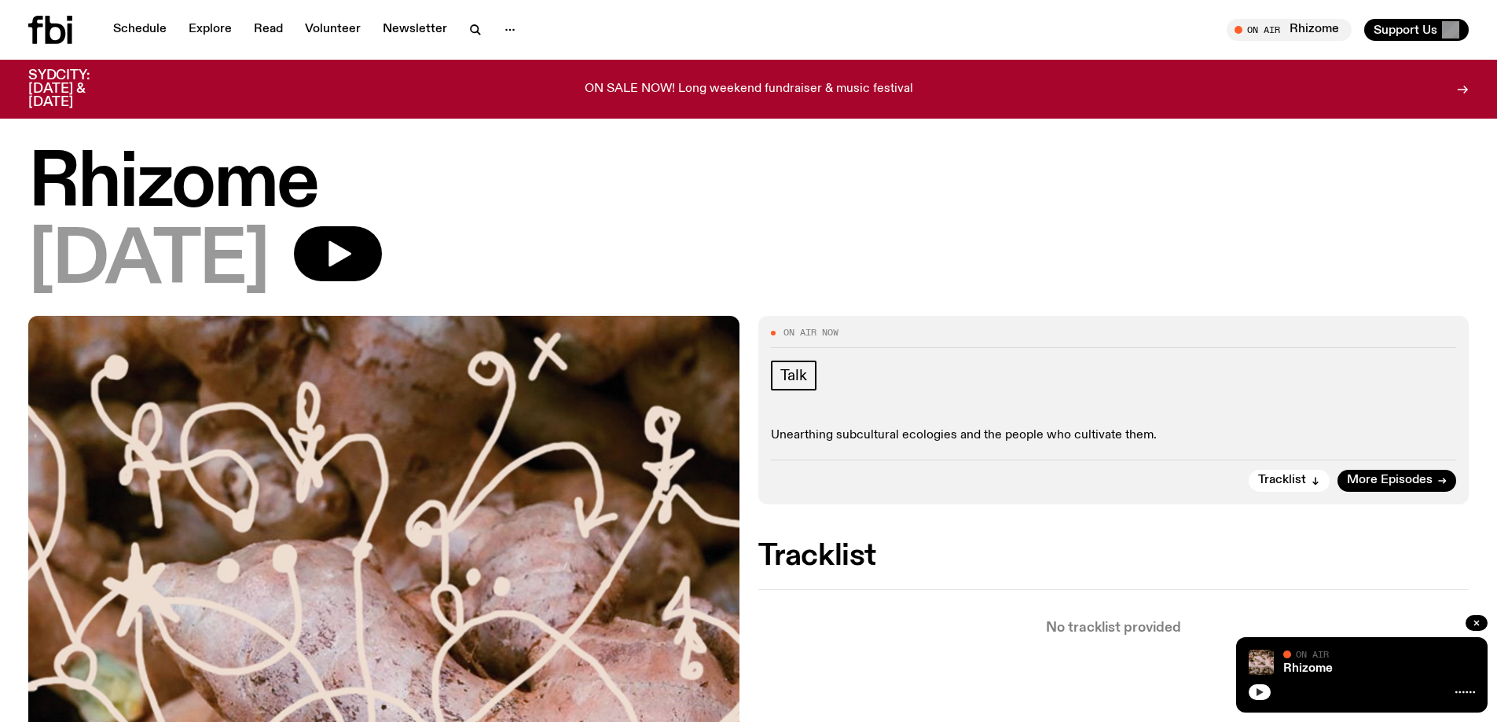
click at [1261, 690] on icon "button" at bounding box center [1259, 692] width 9 height 9
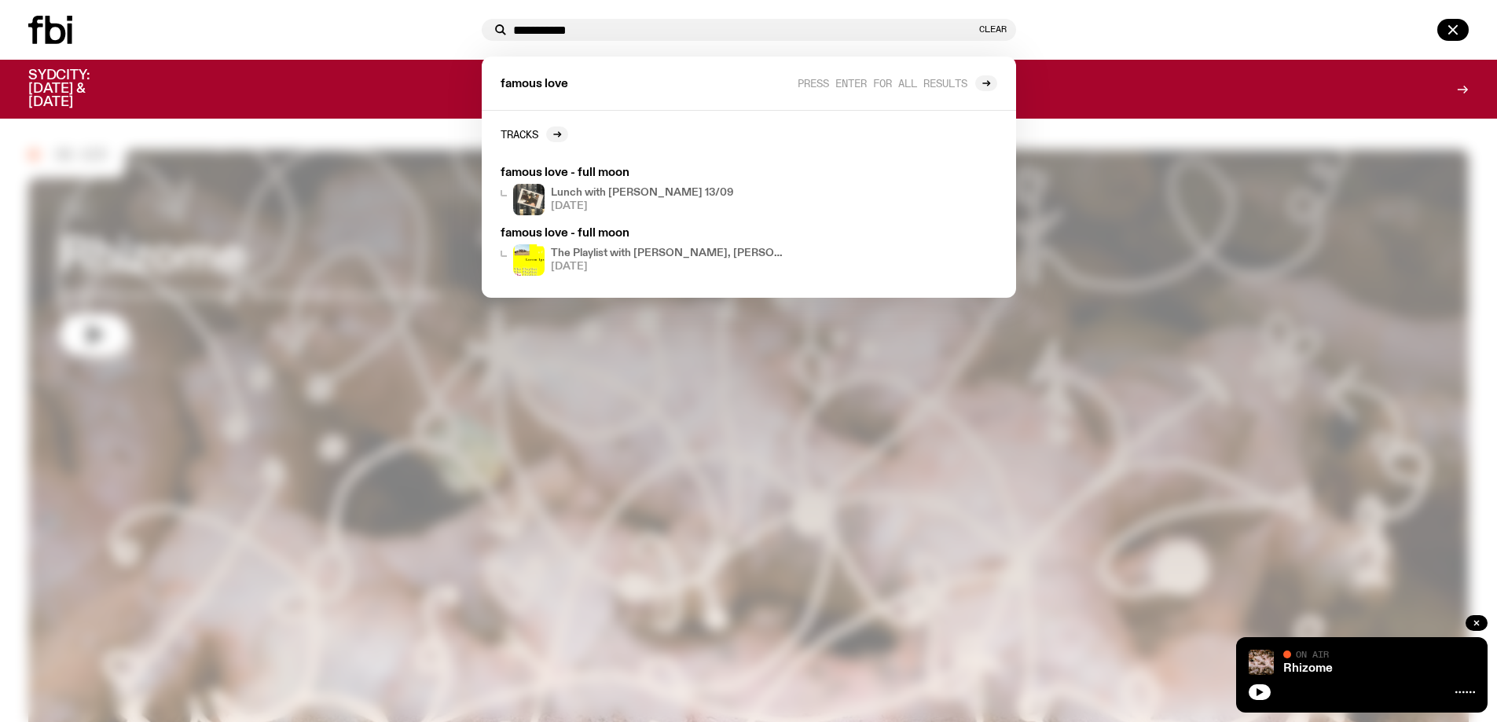
type input "**********"
